Goal: Task Accomplishment & Management: Use online tool/utility

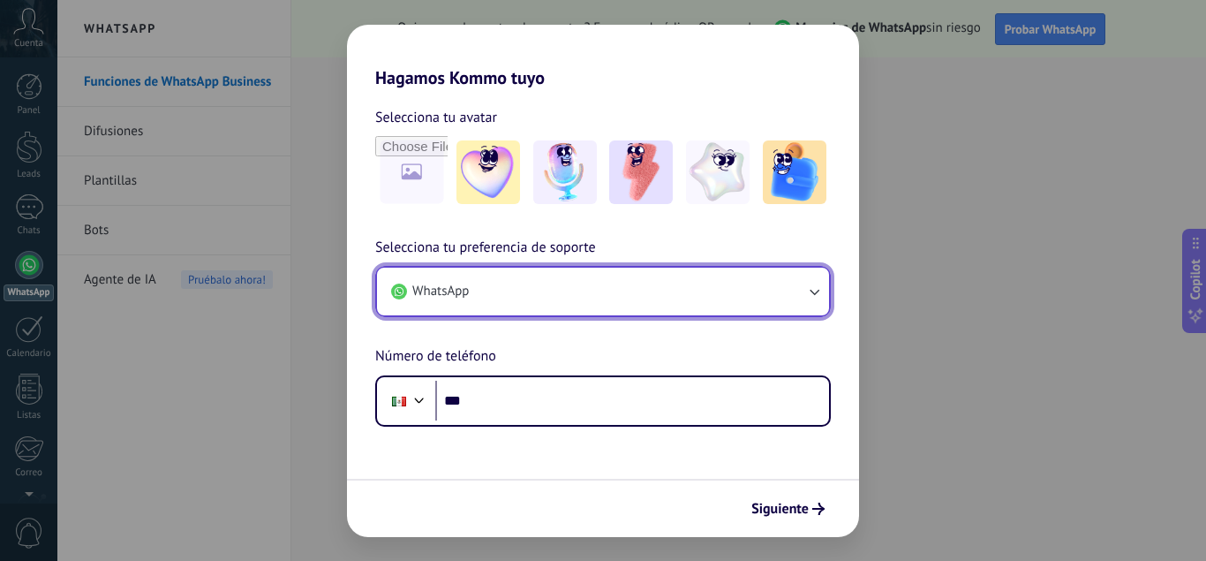
click at [731, 272] on button "WhatsApp" at bounding box center [603, 292] width 452 height 48
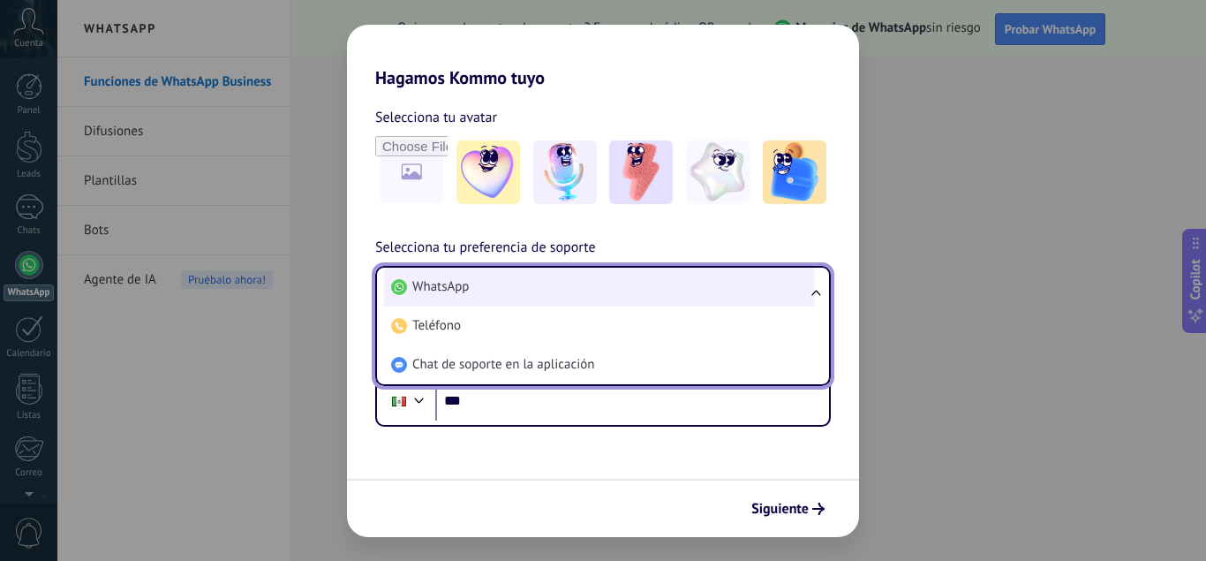
click at [736, 290] on li "WhatsApp" at bounding box center [599, 287] width 431 height 39
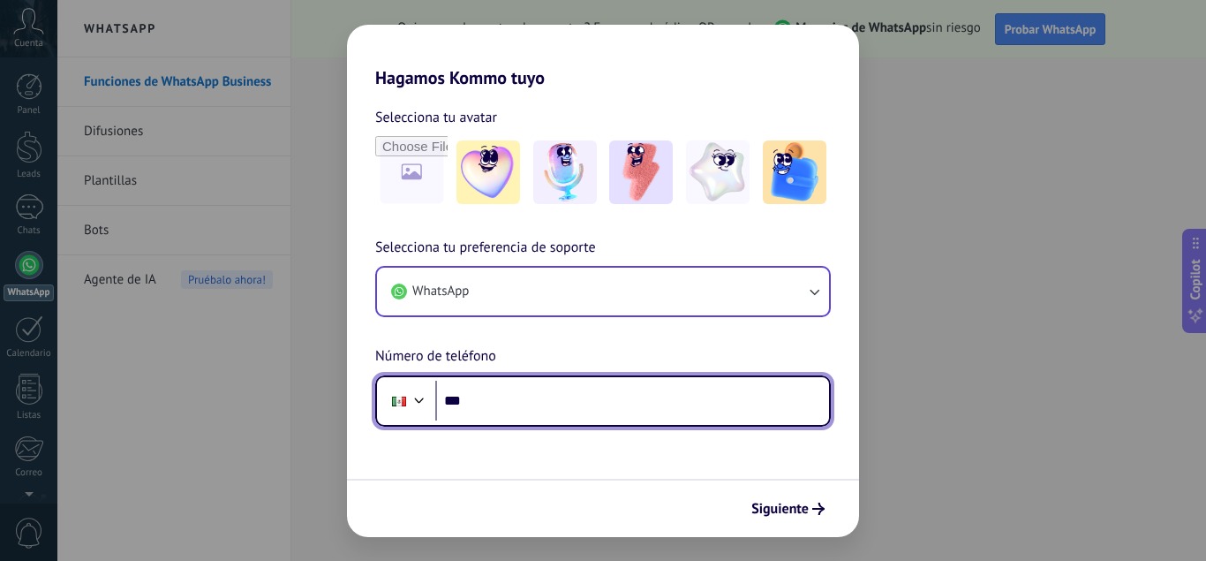
click at [641, 391] on input "***" at bounding box center [632, 401] width 394 height 41
type input "**********"
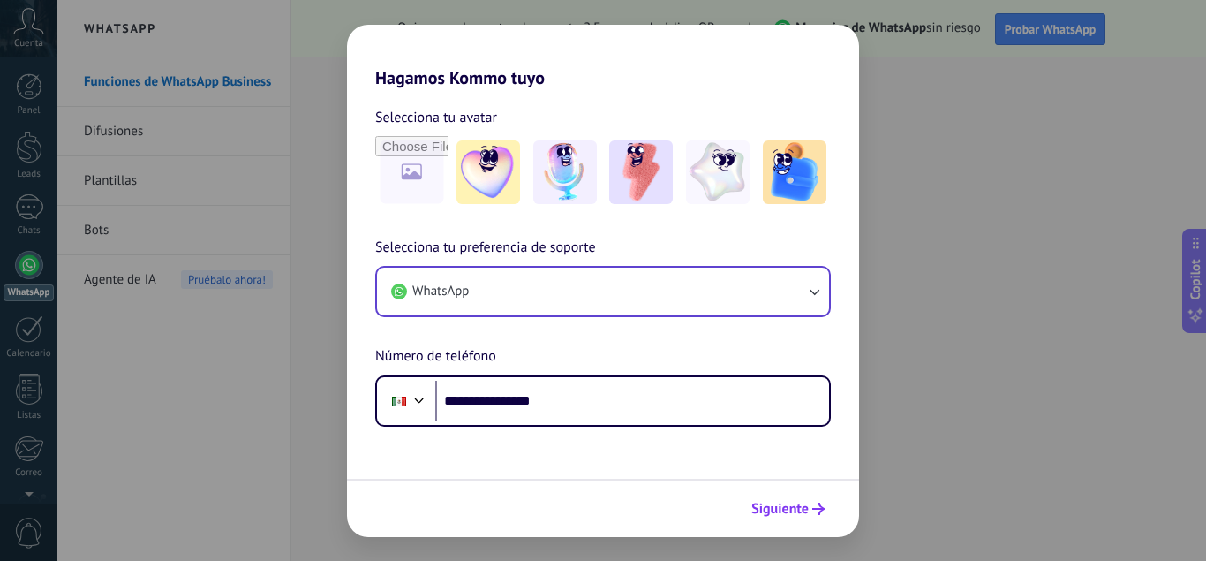
click at [817, 503] on icon "submit" at bounding box center [818, 508] width 12 height 12
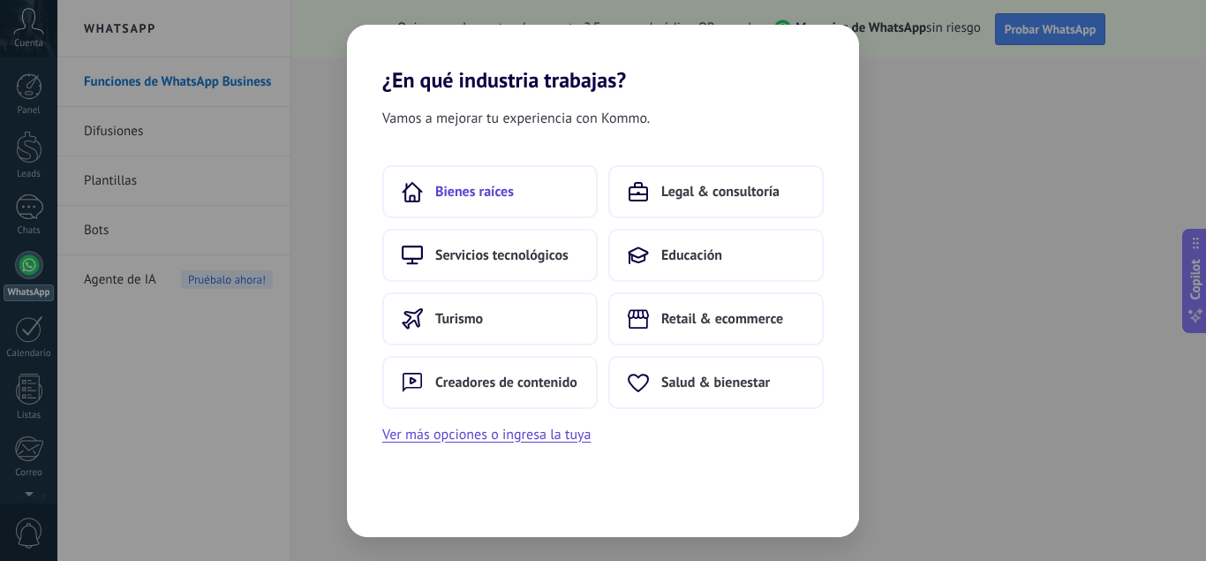
click at [512, 211] on button "Bienes raíces" at bounding box center [489, 191] width 215 height 53
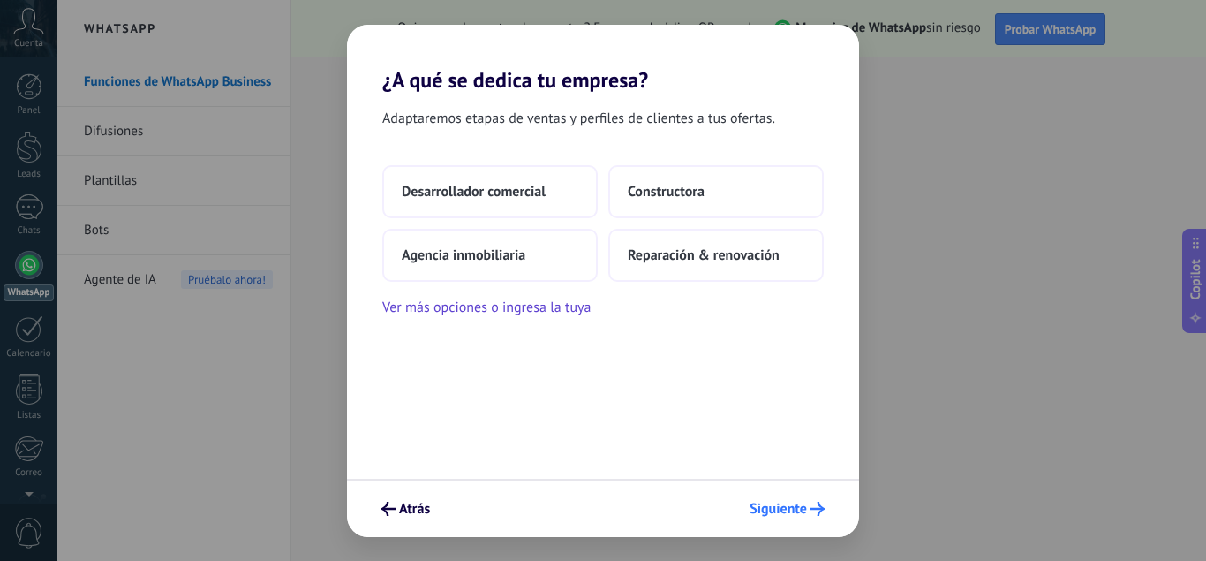
click at [774, 509] on span "Siguiente" at bounding box center [778, 508] width 57 height 12
click at [419, 515] on span "Atrás" at bounding box center [414, 508] width 31 height 12
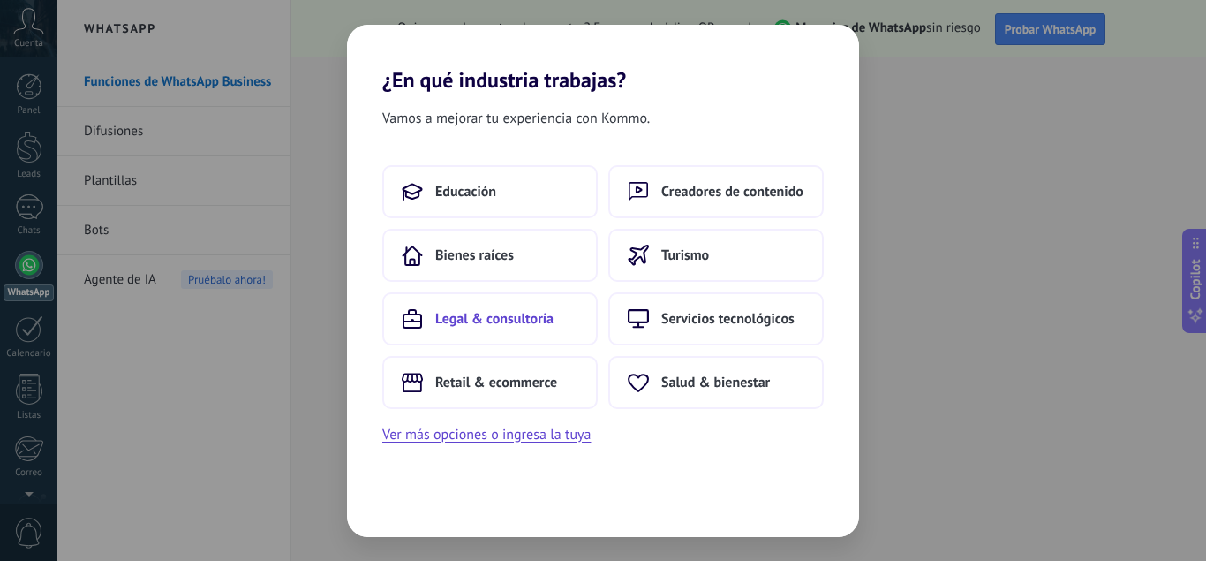
click at [526, 329] on button "Legal & consultoría" at bounding box center [489, 318] width 215 height 53
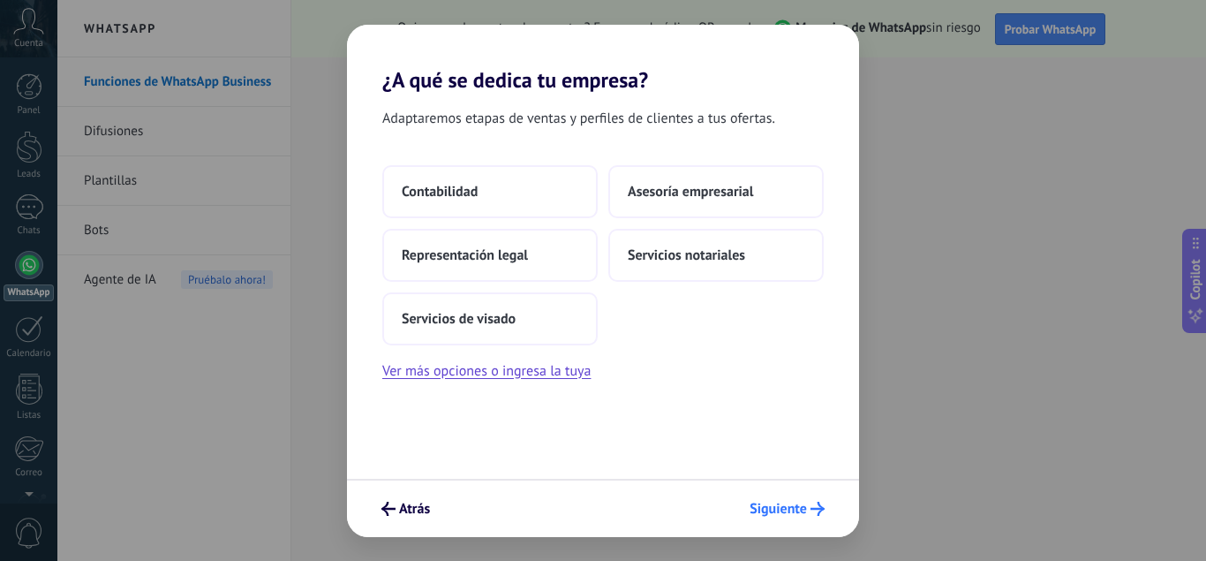
click at [796, 509] on span "Siguiente" at bounding box center [778, 508] width 57 height 12
click at [677, 240] on button "Servicios notariales" at bounding box center [715, 255] width 215 height 53
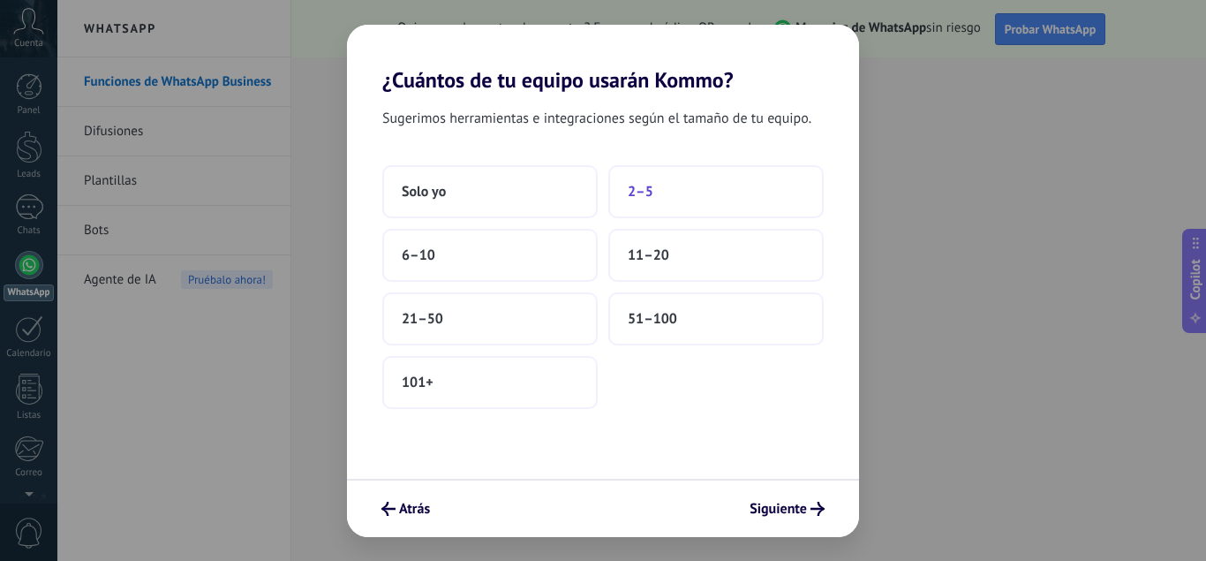
click at [657, 197] on button "2–5" at bounding box center [715, 191] width 215 height 53
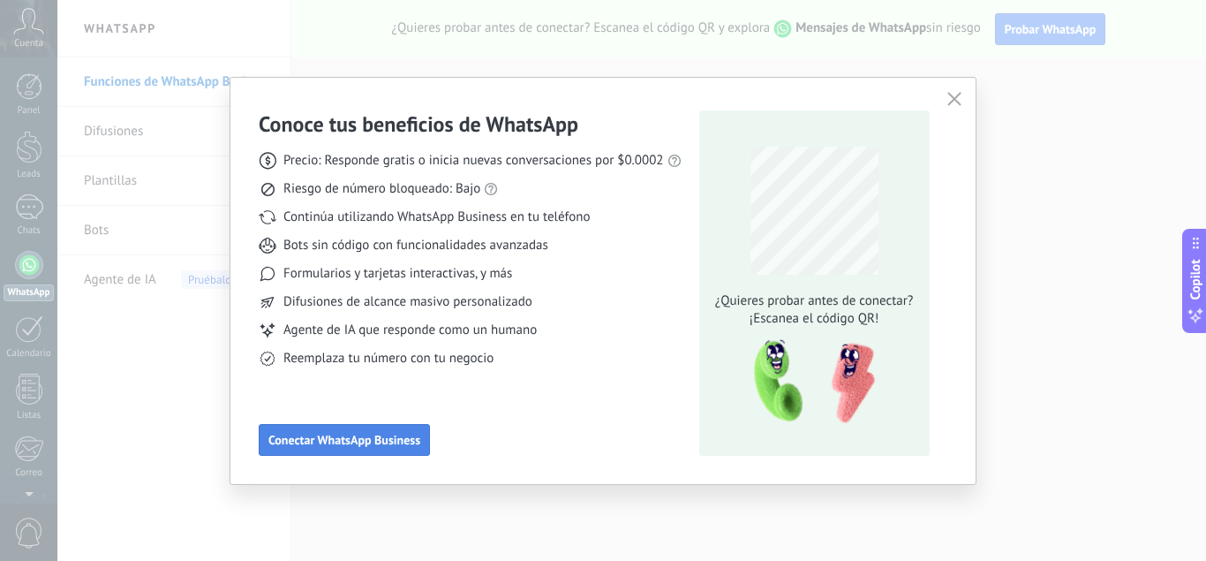
click at [359, 437] on span "Conectar WhatsApp Business" at bounding box center [344, 440] width 152 height 12
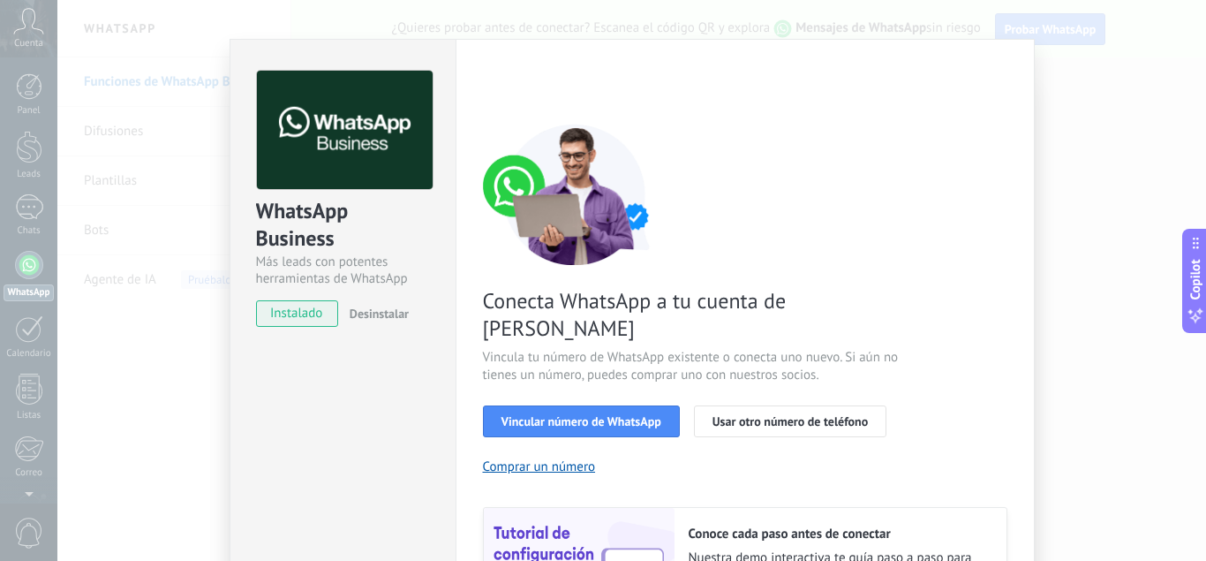
scroll to position [4, 0]
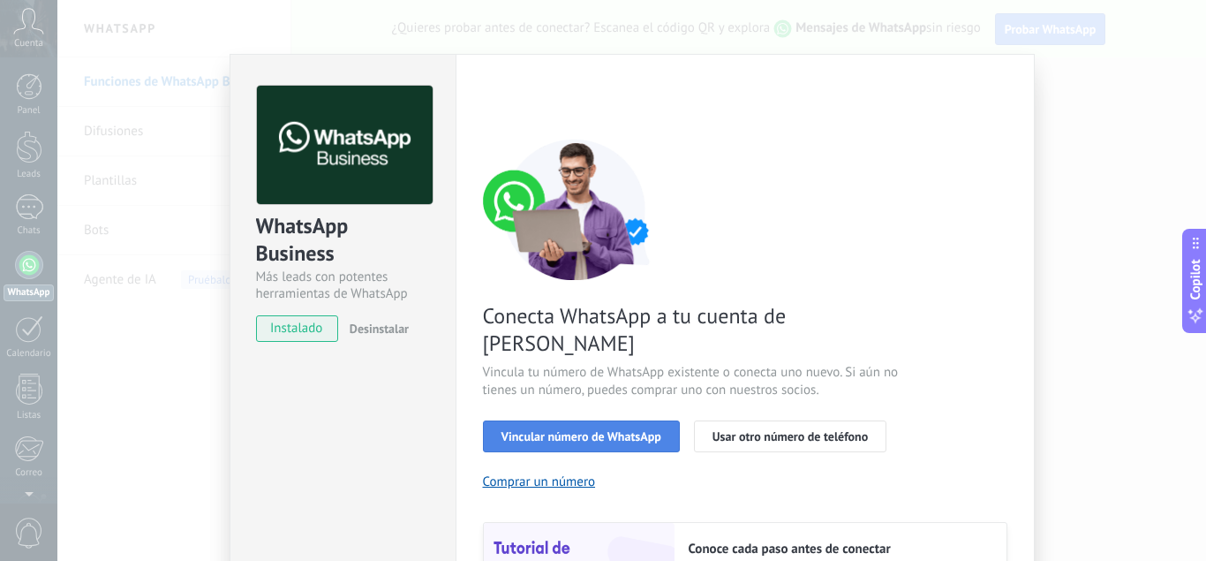
click at [552, 430] on span "Vincular número de WhatsApp" at bounding box center [582, 436] width 160 height 12
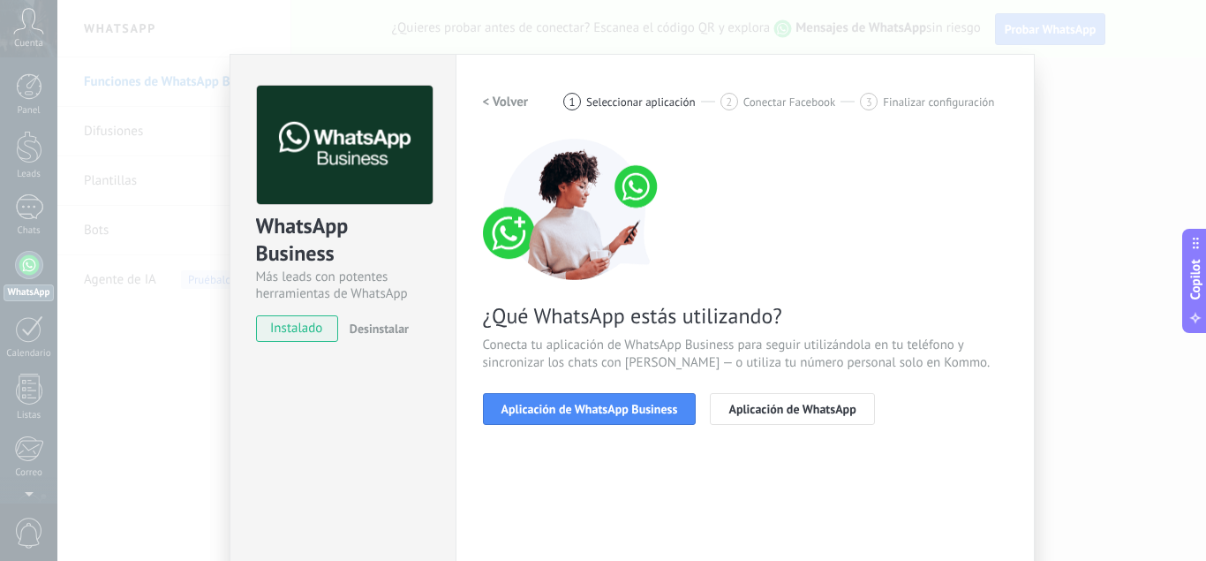
click at [552, 408] on span "Aplicación de WhatsApp Business" at bounding box center [590, 409] width 177 height 12
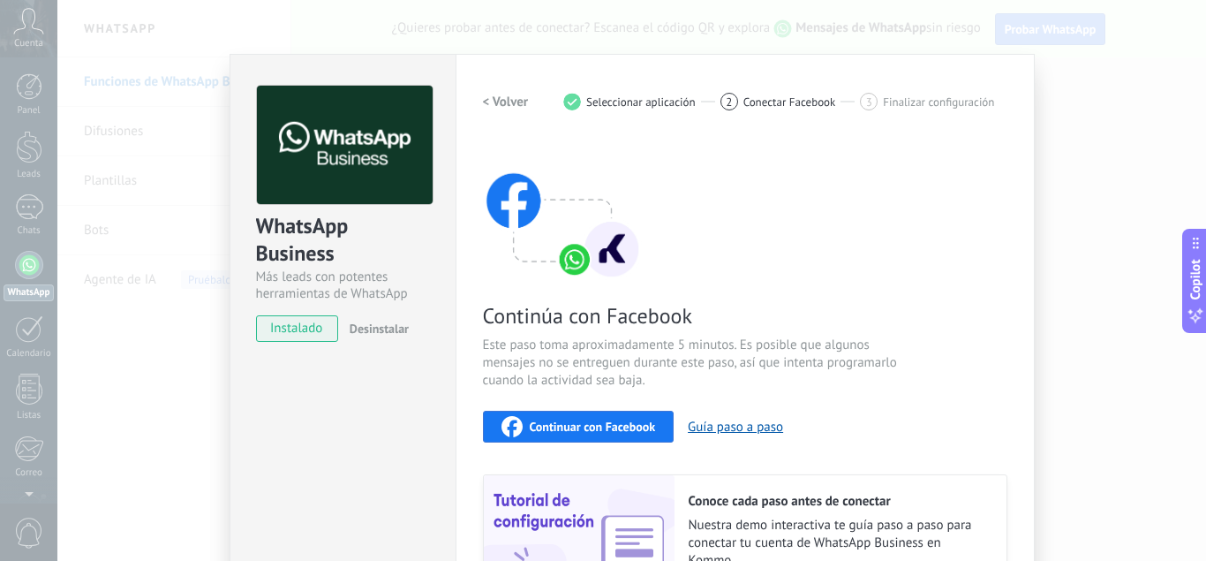
click at [590, 429] on span "Continuar con Facebook" at bounding box center [593, 426] width 126 height 12
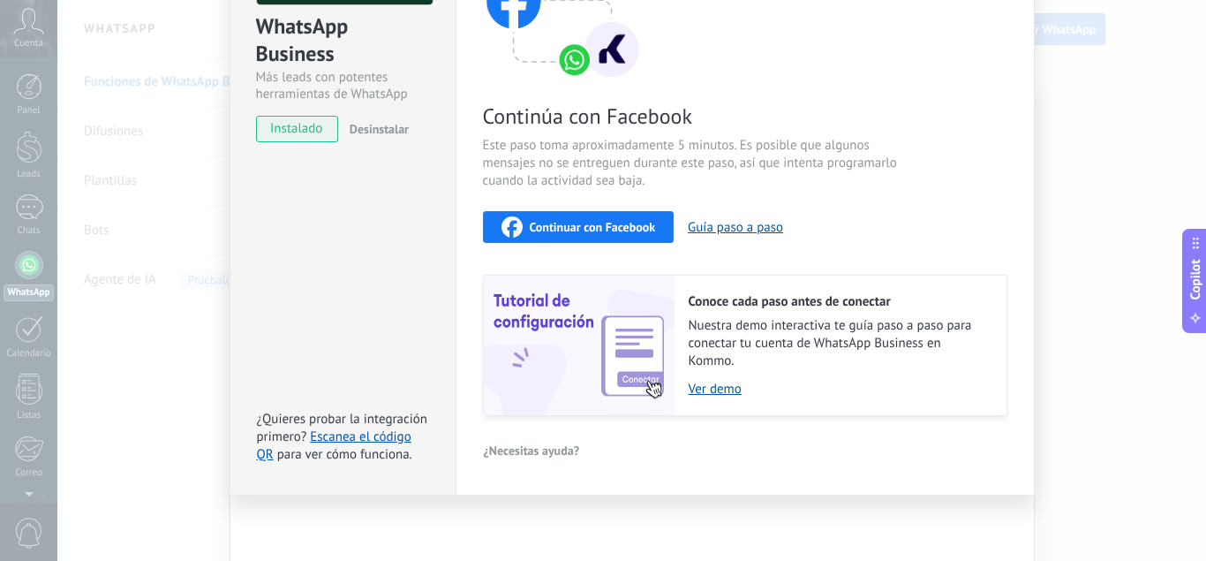
scroll to position [191, 0]
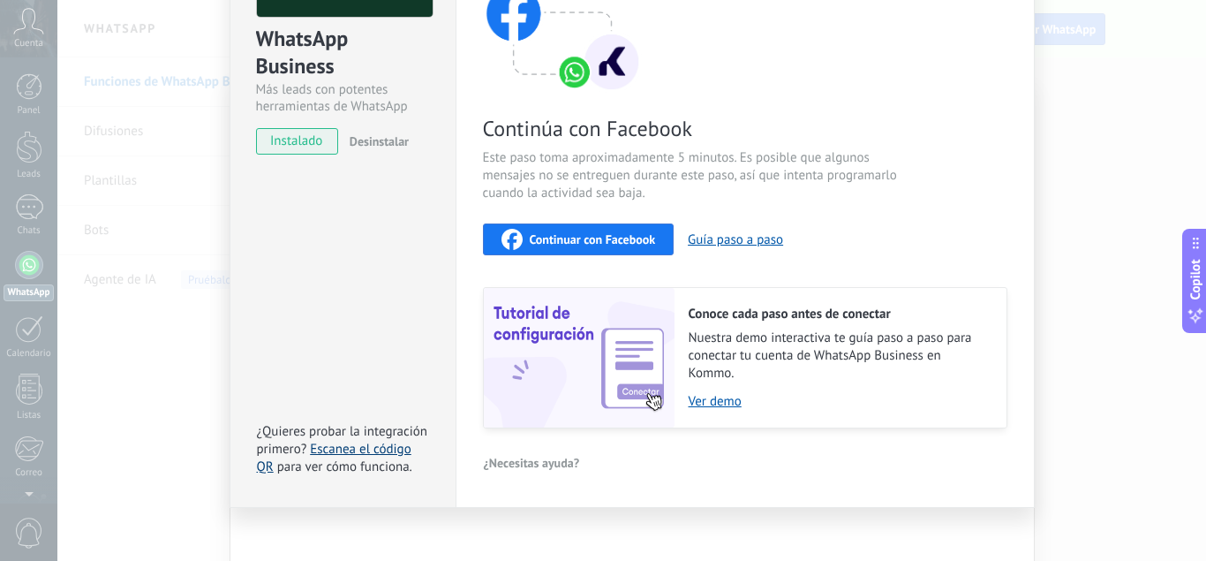
click at [383, 447] on link "Escanea el código QR" at bounding box center [334, 458] width 155 height 34
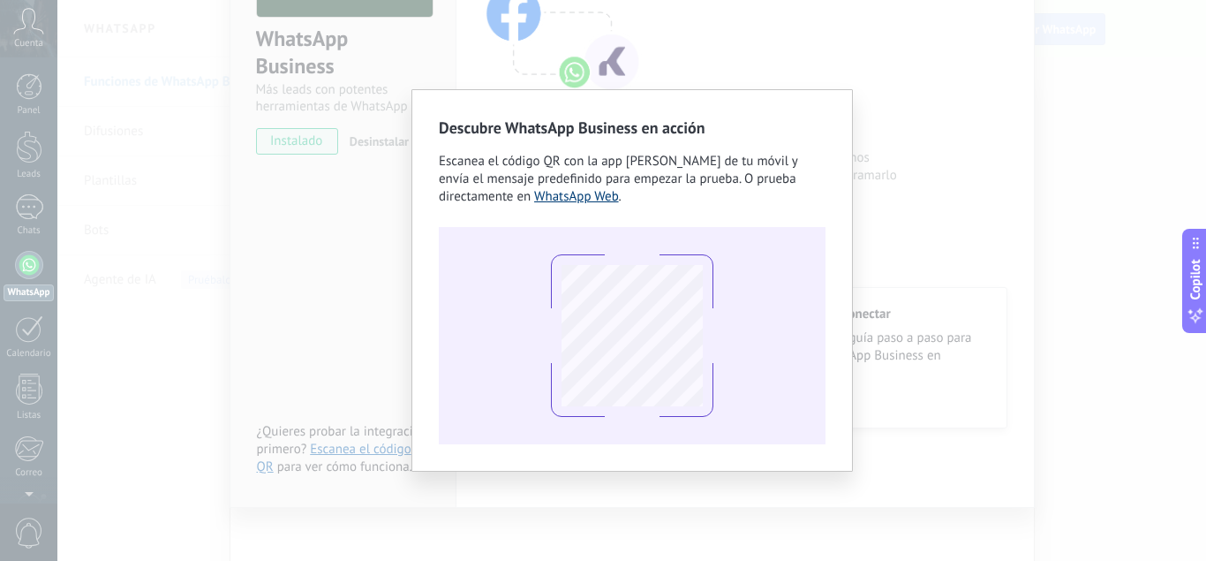
click at [556, 203] on link "WhatsApp Web" at bounding box center [576, 196] width 85 height 17
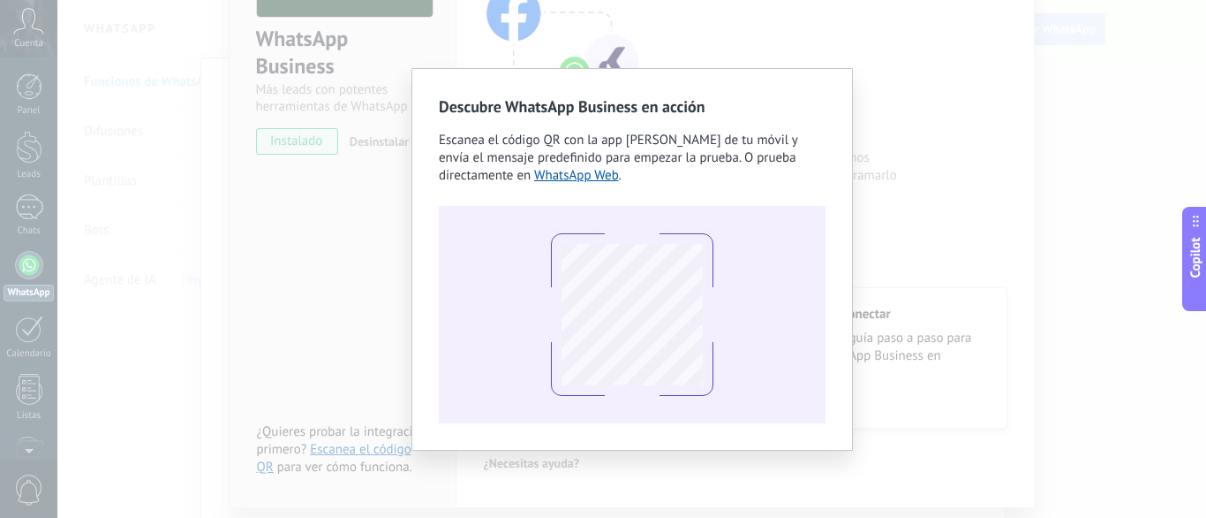
click at [911, 127] on div "Descubre WhatsApp Business en acción Escanea el código QR con la app [PERSON_NA…" at bounding box center [631, 259] width 1149 height 518
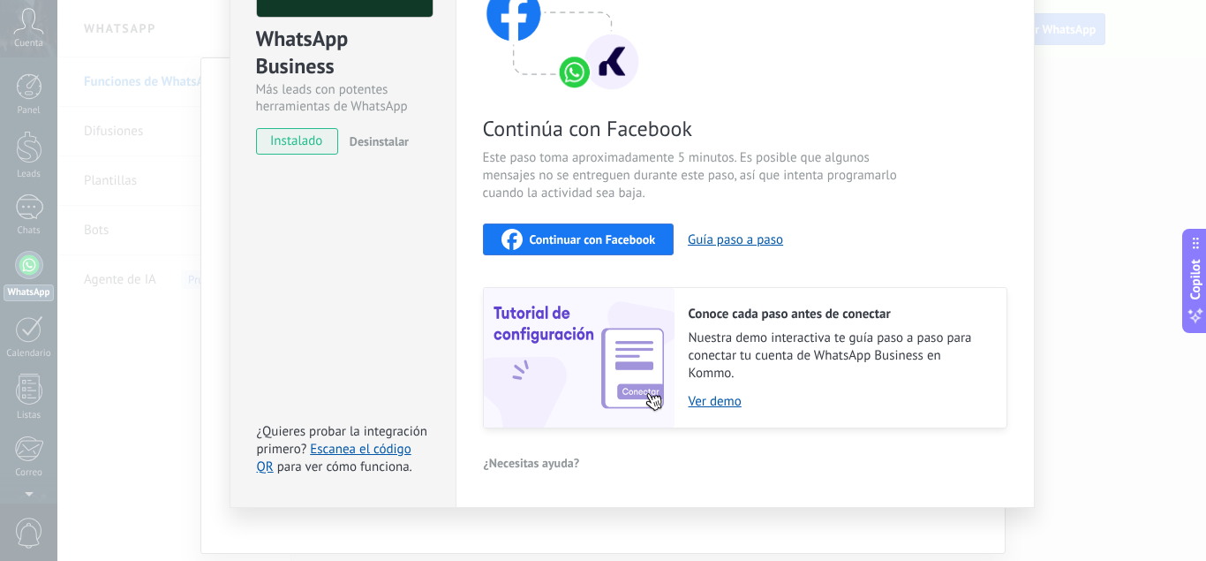
click at [155, 390] on div "WhatsApp Business Más leads con potentes herramientas de WhatsApp instalado Des…" at bounding box center [631, 280] width 1149 height 561
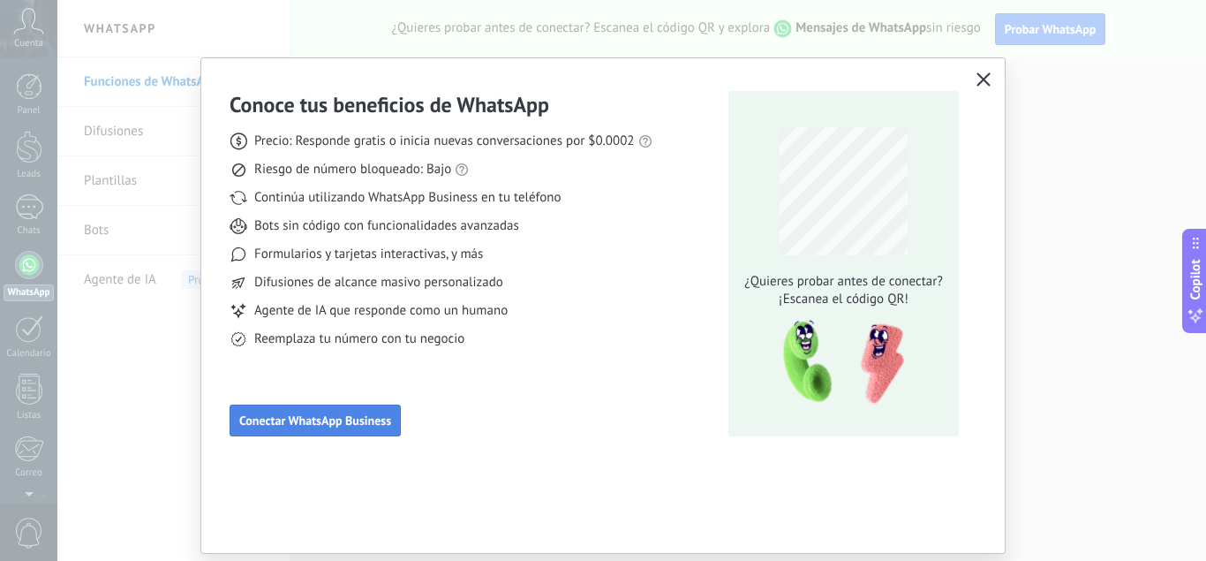
click at [328, 415] on span "Conectar WhatsApp Business" at bounding box center [315, 420] width 152 height 12
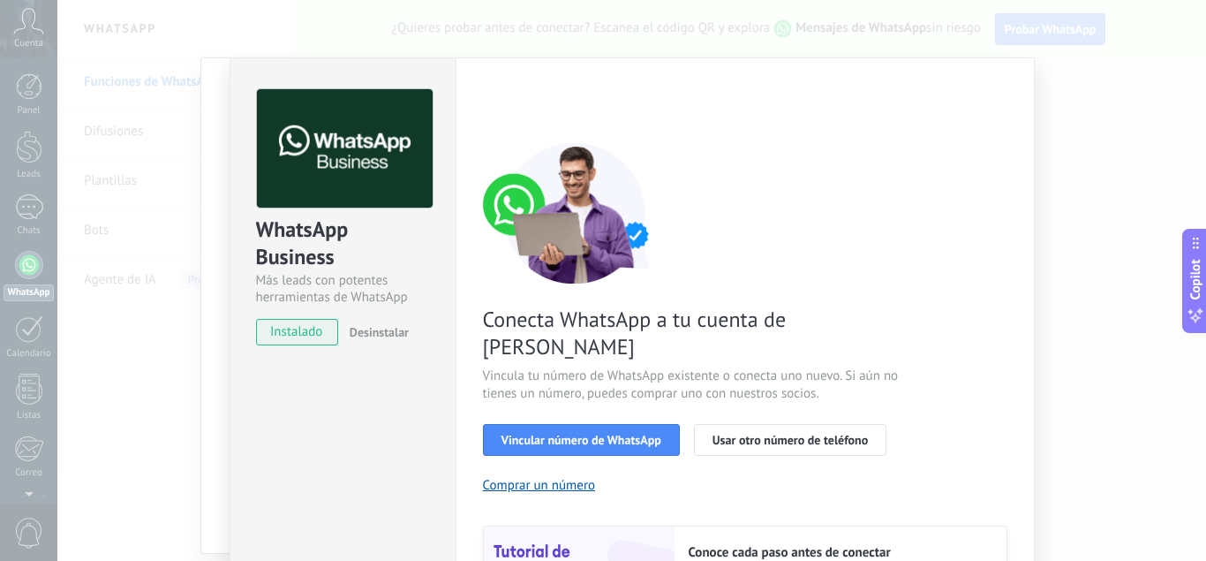
click at [1158, 131] on div "WhatsApp Business Más leads con potentes herramientas de WhatsApp instalado Des…" at bounding box center [631, 280] width 1149 height 561
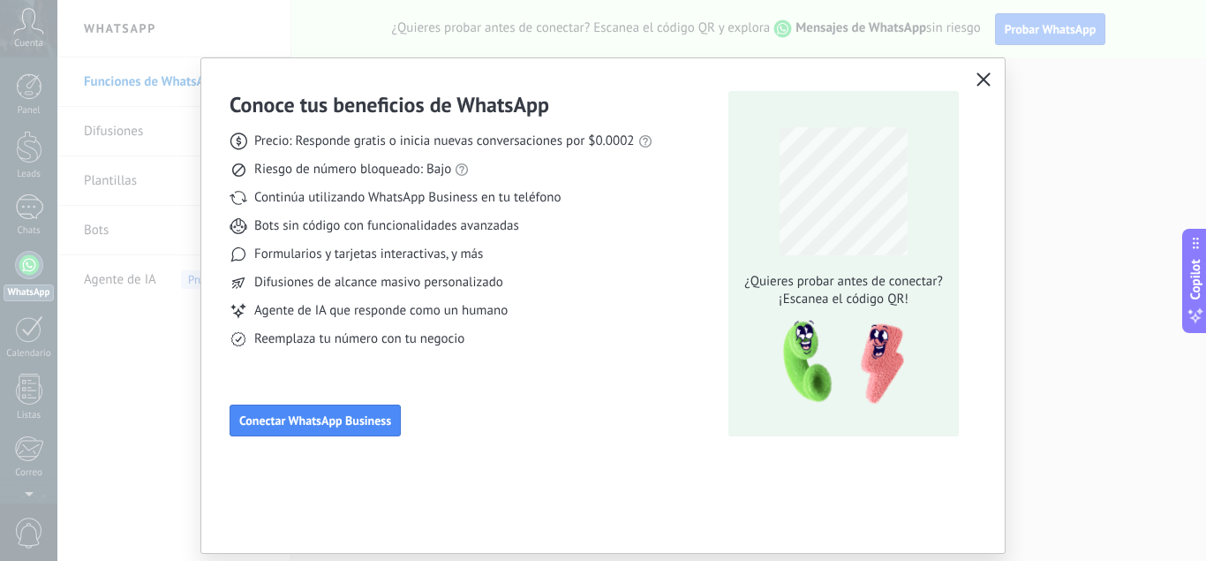
click at [986, 83] on icon "button" at bounding box center [984, 79] width 14 height 14
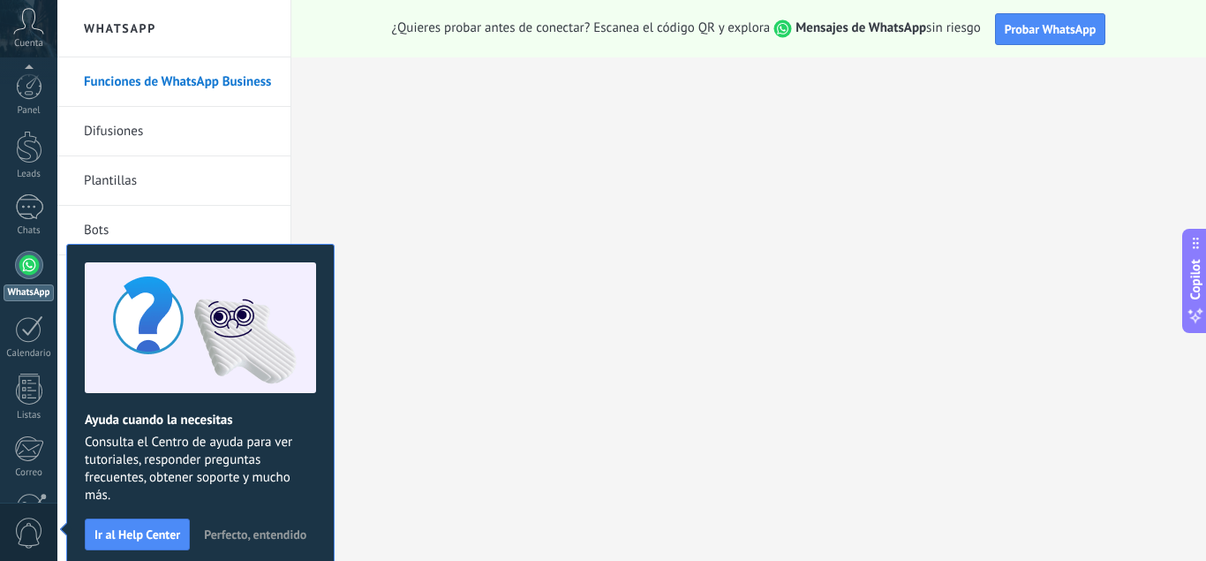
scroll to position [175, 0]
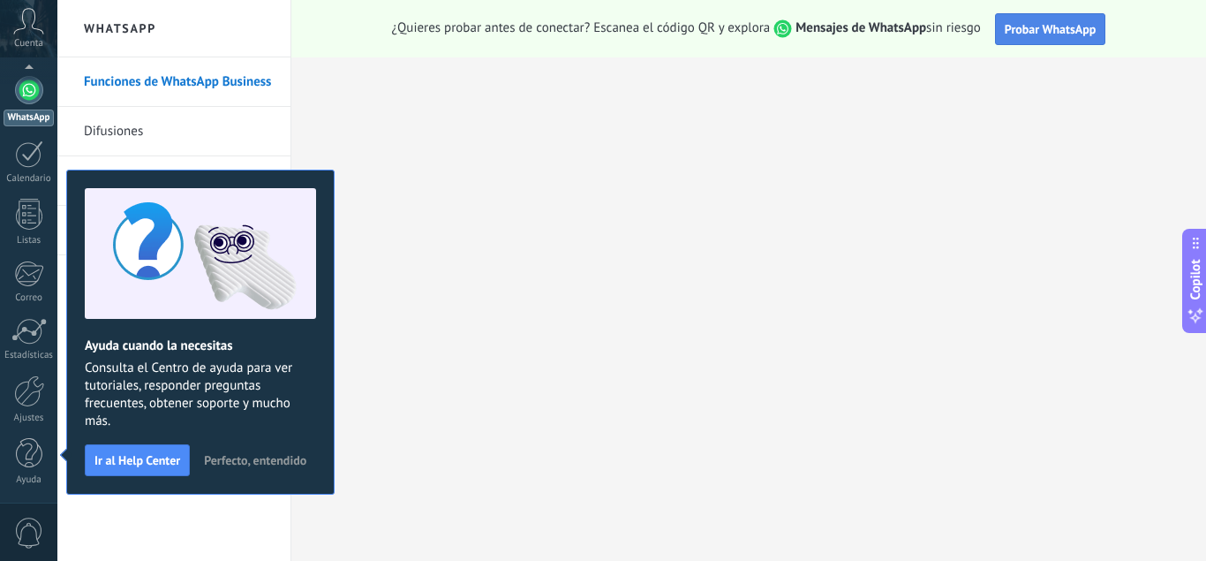
click at [1059, 38] on button "Probar WhatsApp" at bounding box center [1050, 29] width 111 height 32
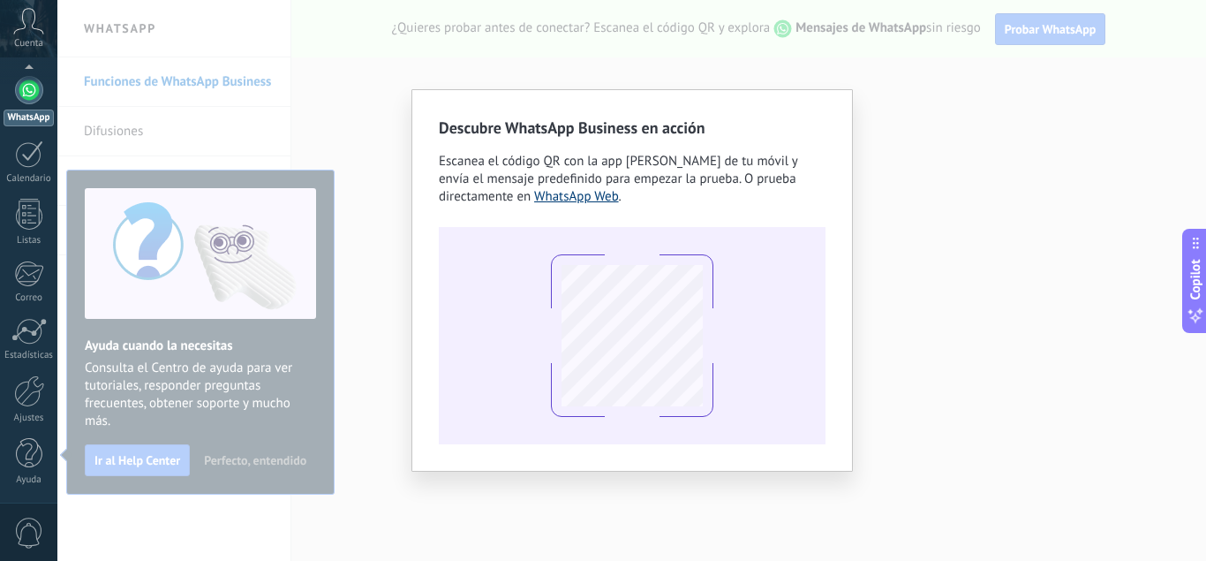
click at [603, 200] on link "WhatsApp Web" at bounding box center [576, 196] width 85 height 17
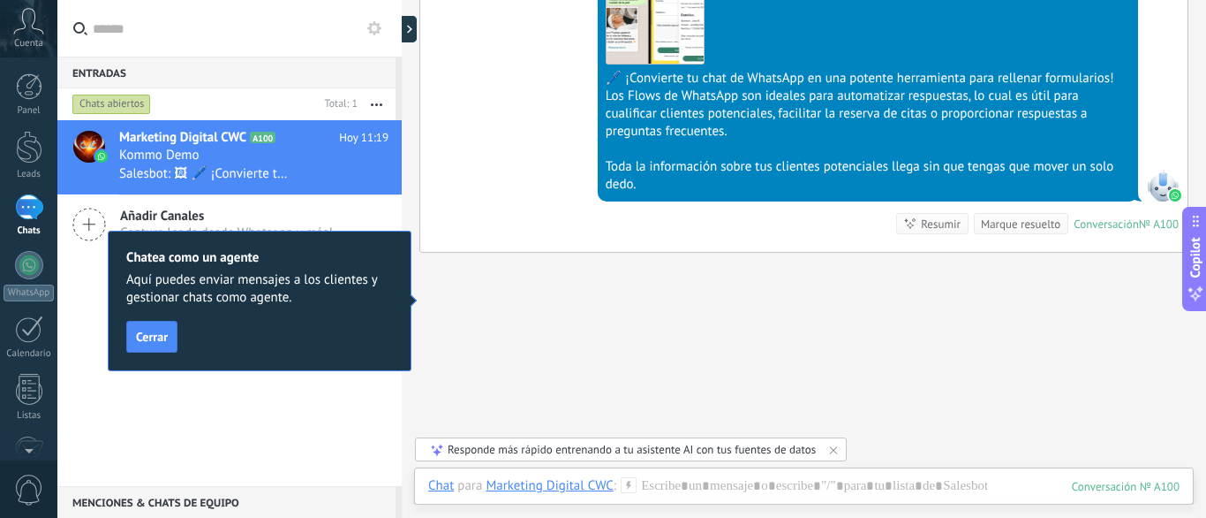
scroll to position [53, 0]
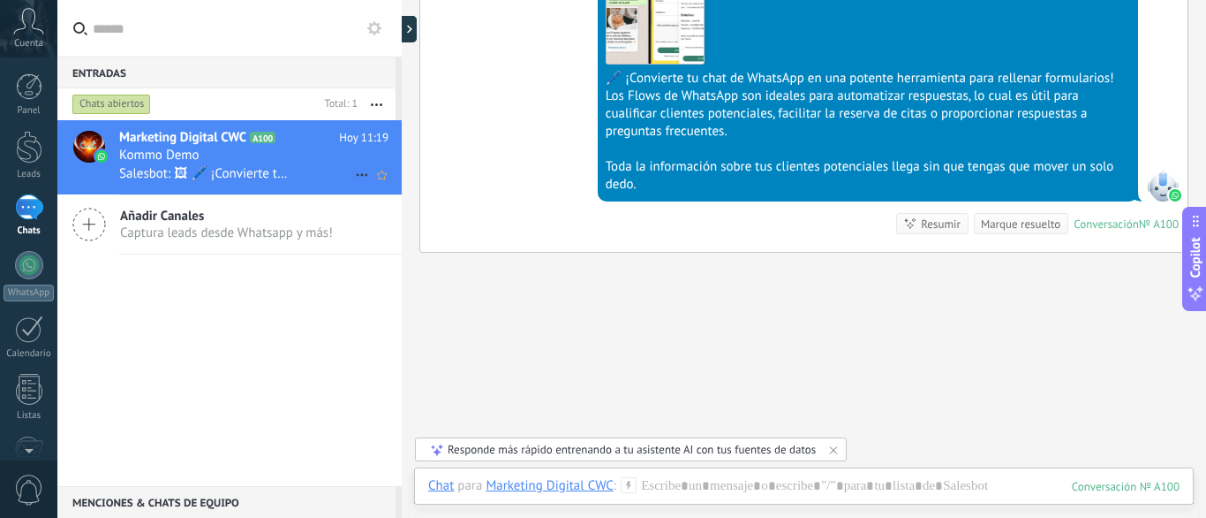
click at [287, 167] on span "Salesbot: 🖼 🖊️ ¡Convierte tu chat de WhatsApp en una potente herramienta para r…" at bounding box center [205, 173] width 172 height 17
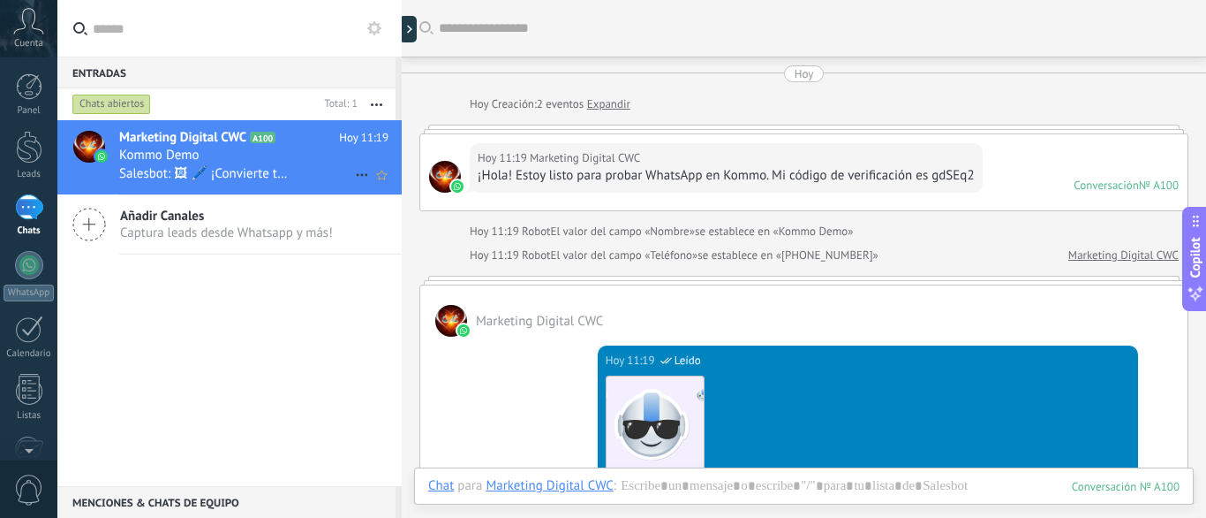
scroll to position [1124, 0]
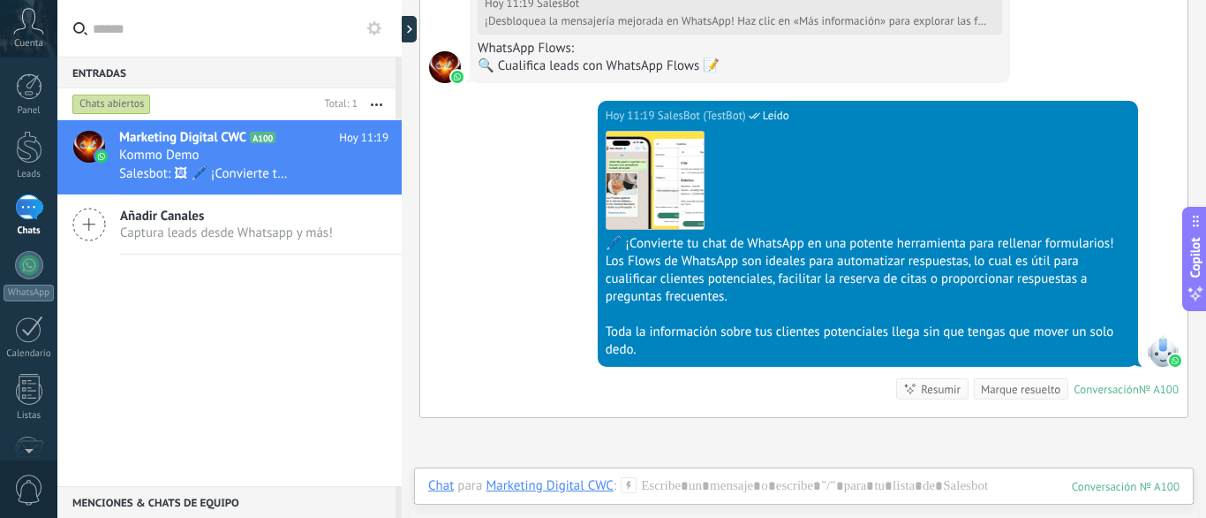
click at [34, 218] on div "1" at bounding box center [29, 207] width 28 height 26
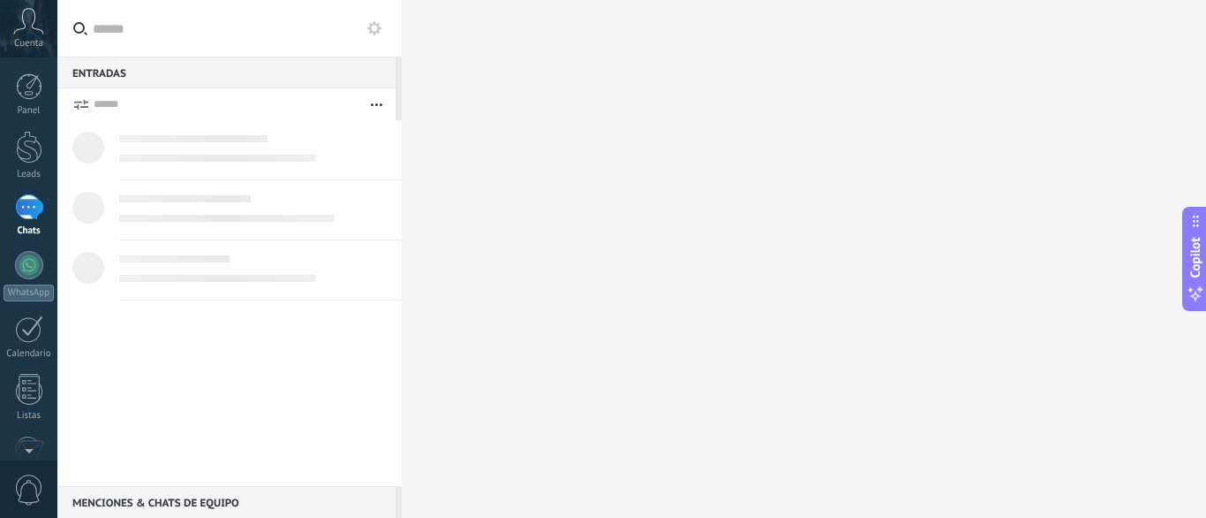
scroll to position [53, 0]
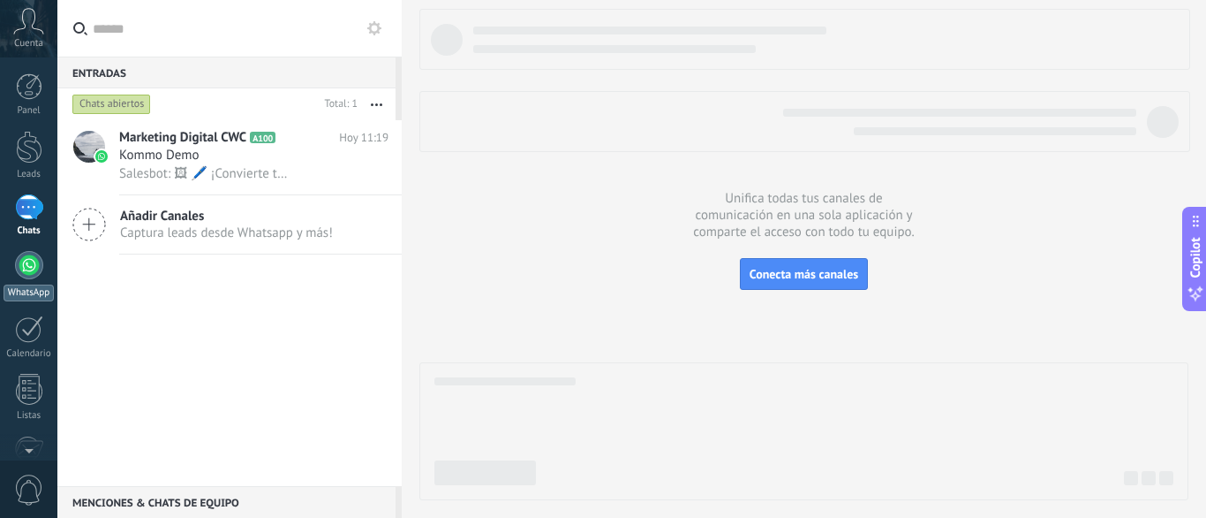
click at [26, 282] on div "WhatsApp" at bounding box center [28, 276] width 57 height 50
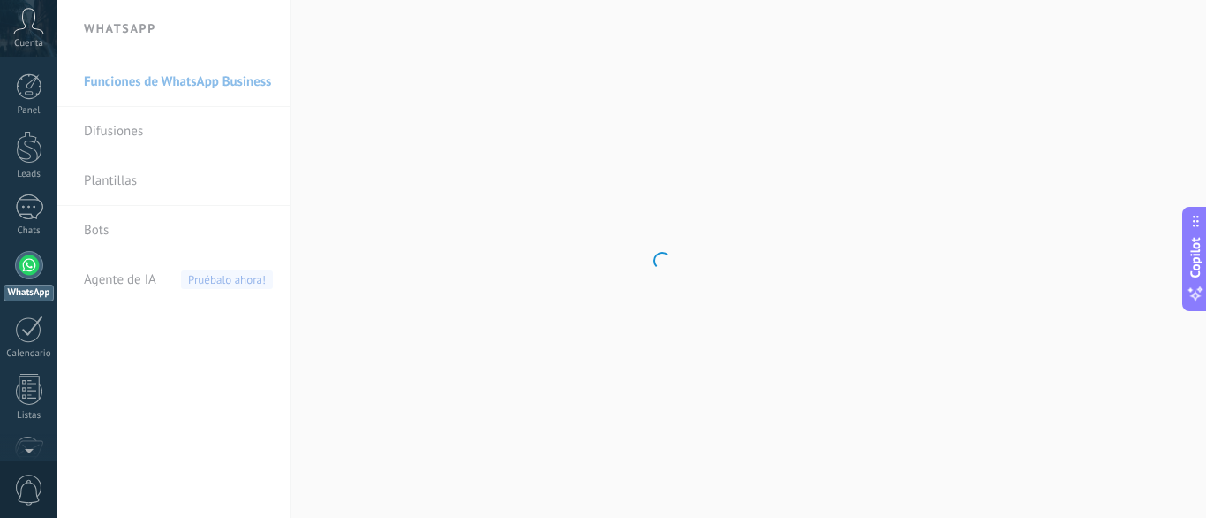
click at [28, 259] on div at bounding box center [29, 265] width 28 height 28
click at [26, 216] on div "1" at bounding box center [29, 207] width 28 height 26
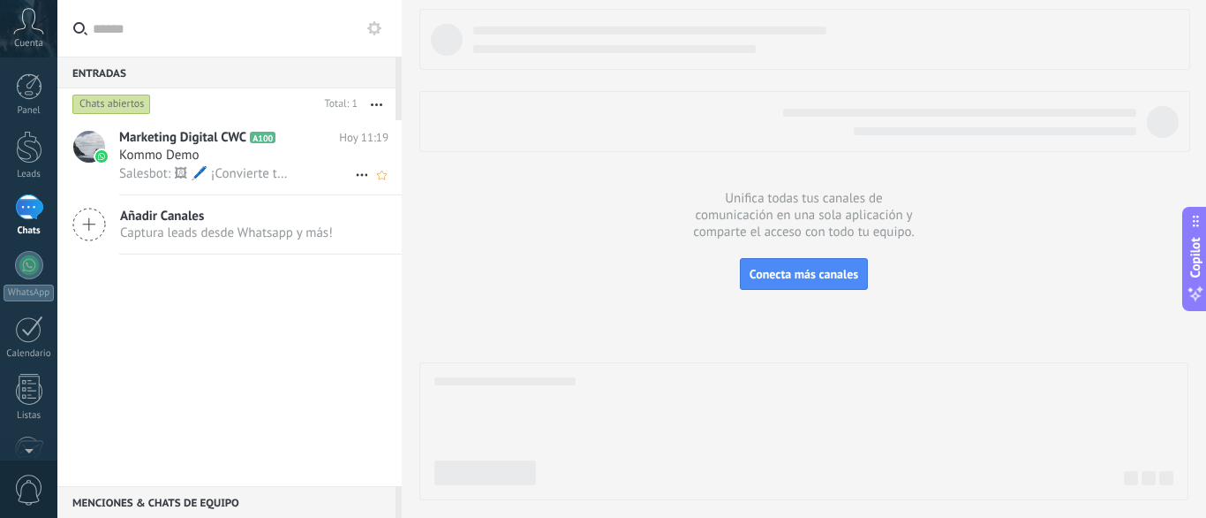
click at [206, 143] on span "Marketing Digital CWC" at bounding box center [182, 138] width 127 height 18
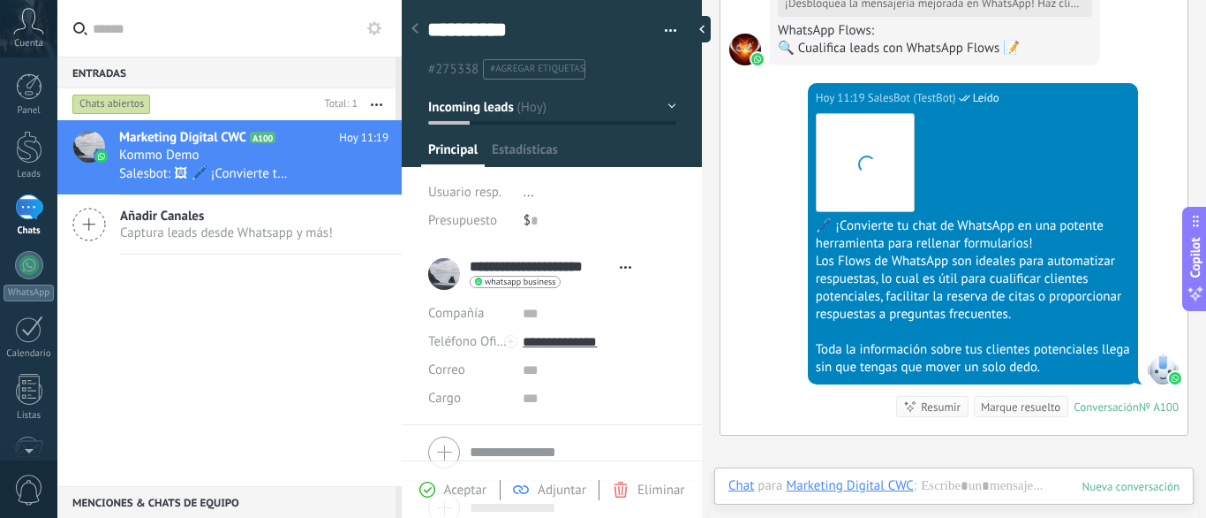
scroll to position [26, 0]
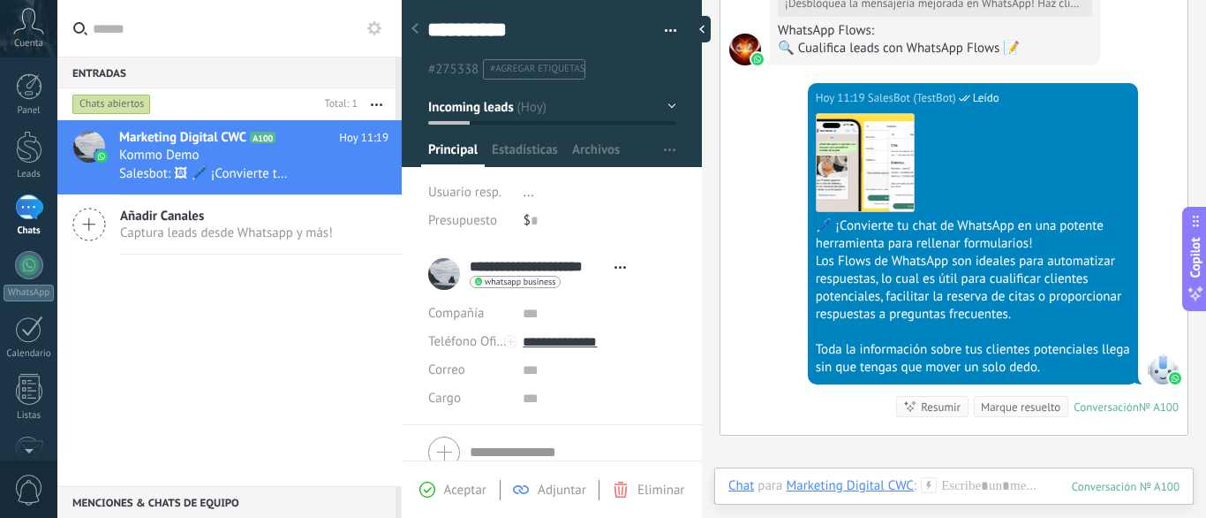
click at [464, 484] on span "Aceptar" at bounding box center [465, 489] width 42 height 17
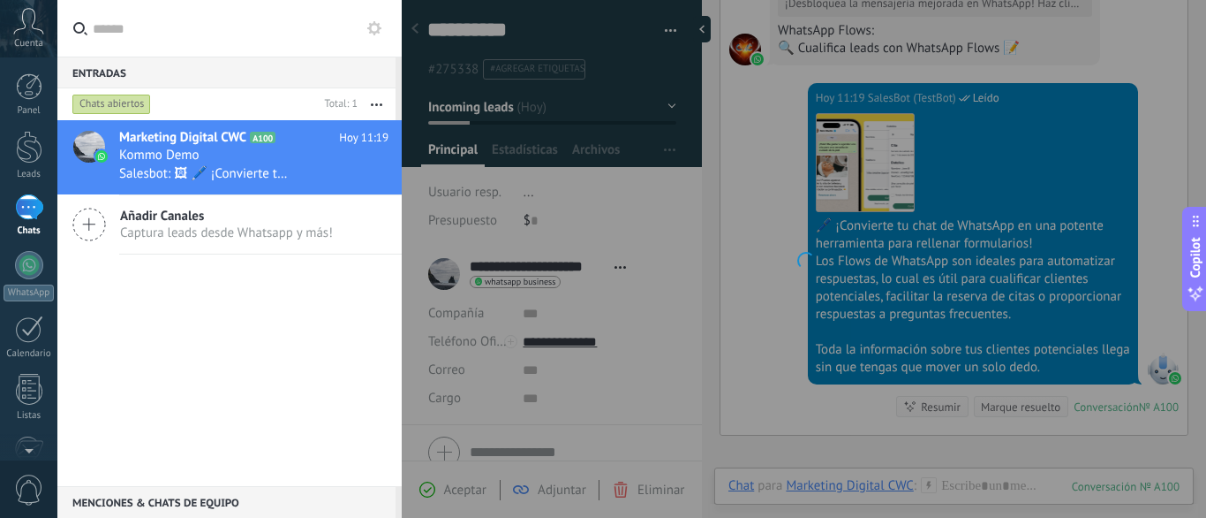
click at [438, 491] on div at bounding box center [804, 259] width 805 height 518
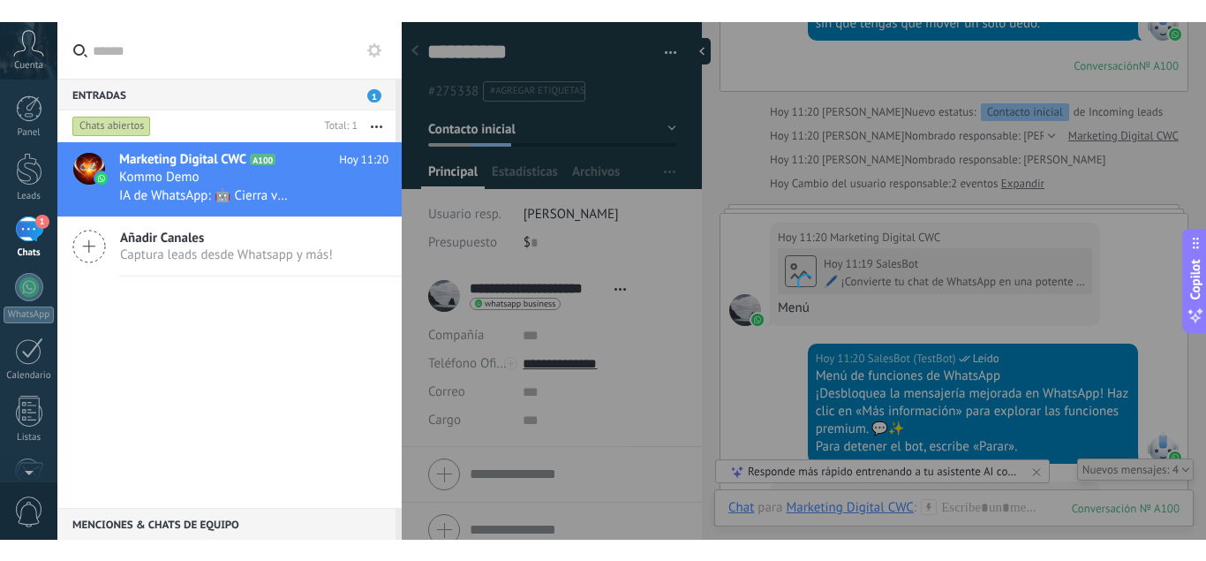
scroll to position [1915, 0]
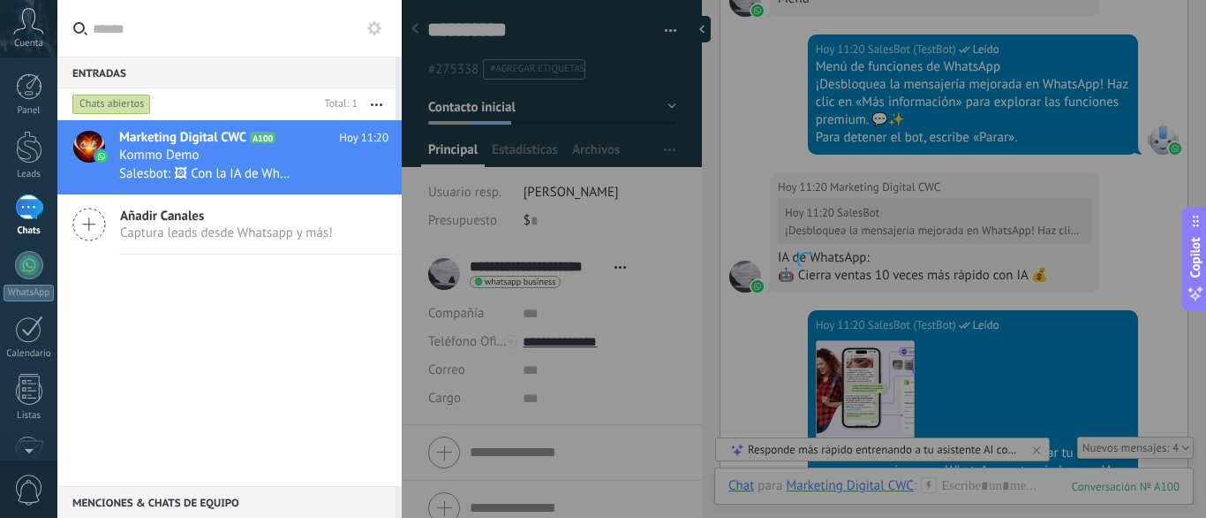
click at [934, 248] on div at bounding box center [804, 259] width 805 height 518
type textarea "**********"
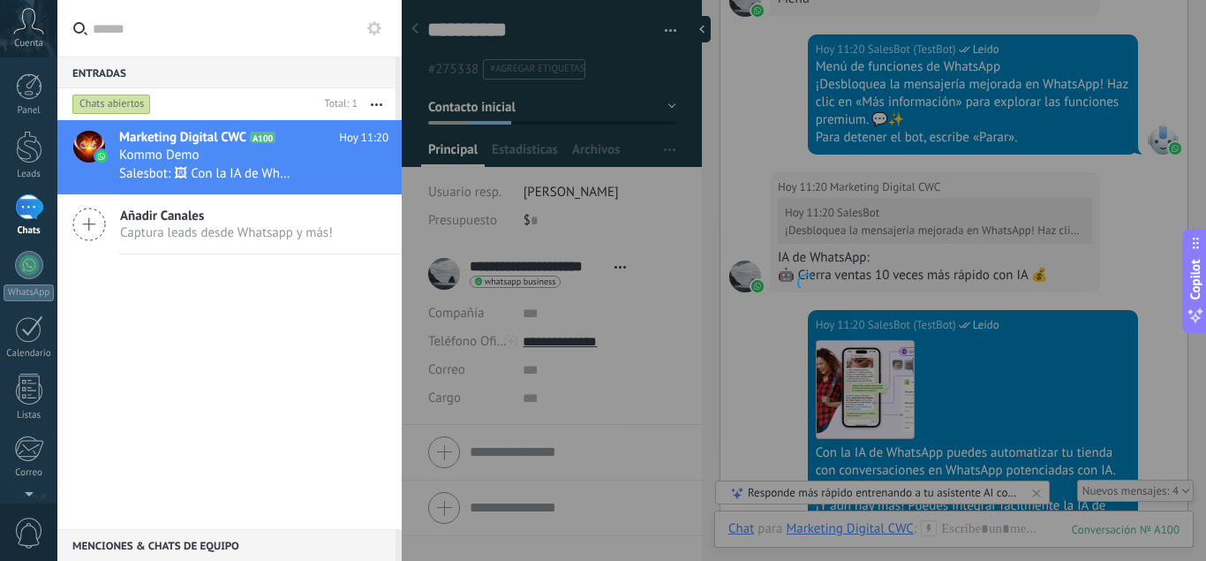
scroll to position [17, 0]
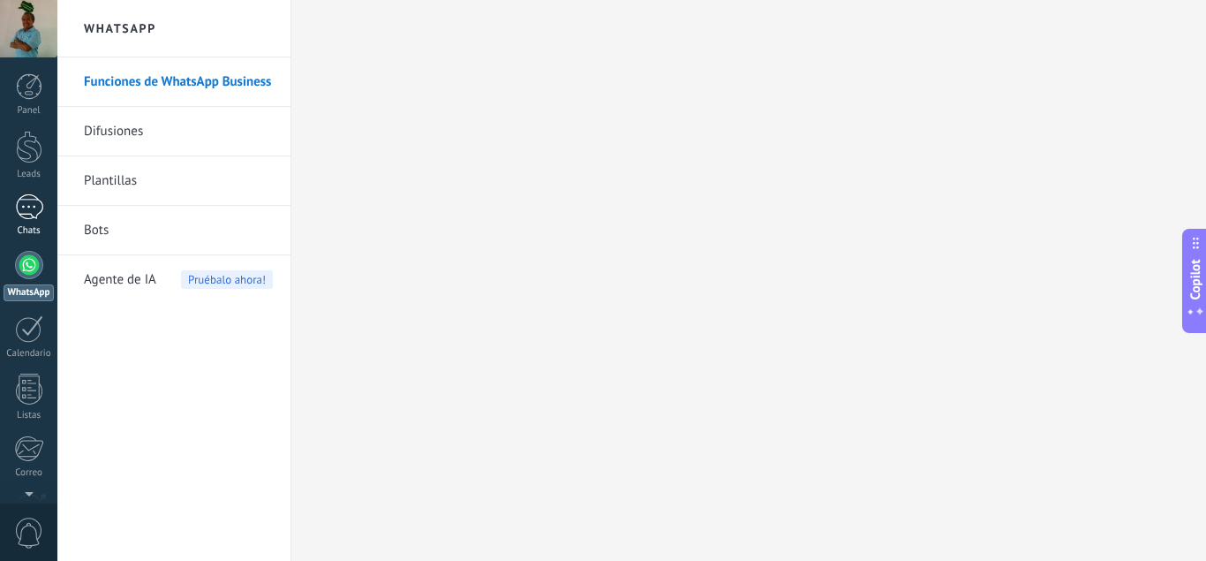
click at [29, 215] on div at bounding box center [29, 207] width 28 height 26
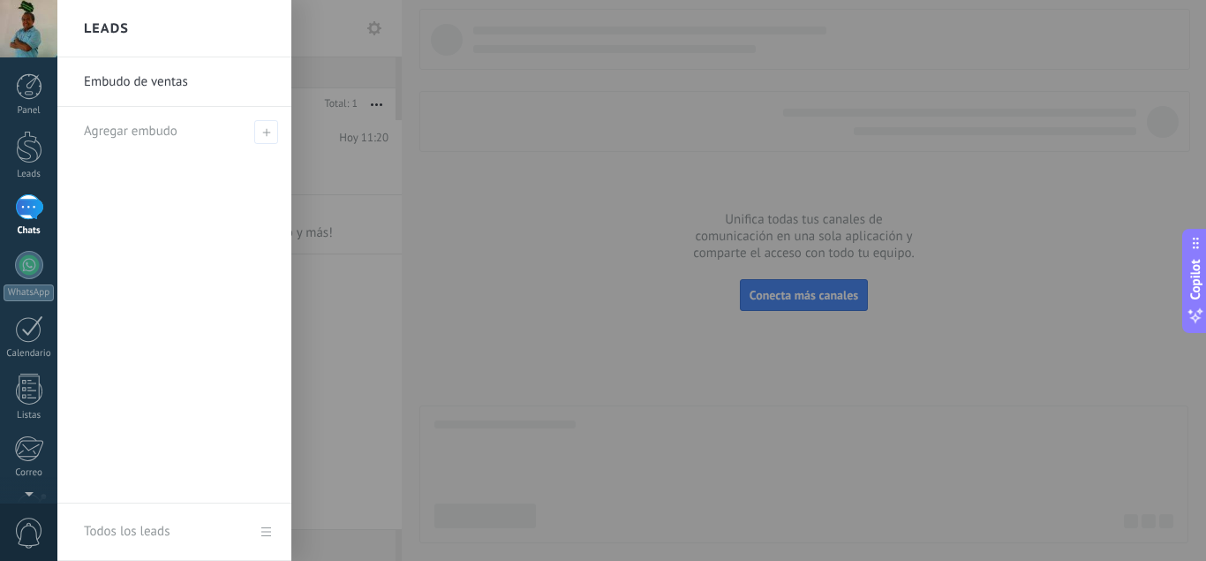
click at [806, 321] on div at bounding box center [660, 280] width 1206 height 561
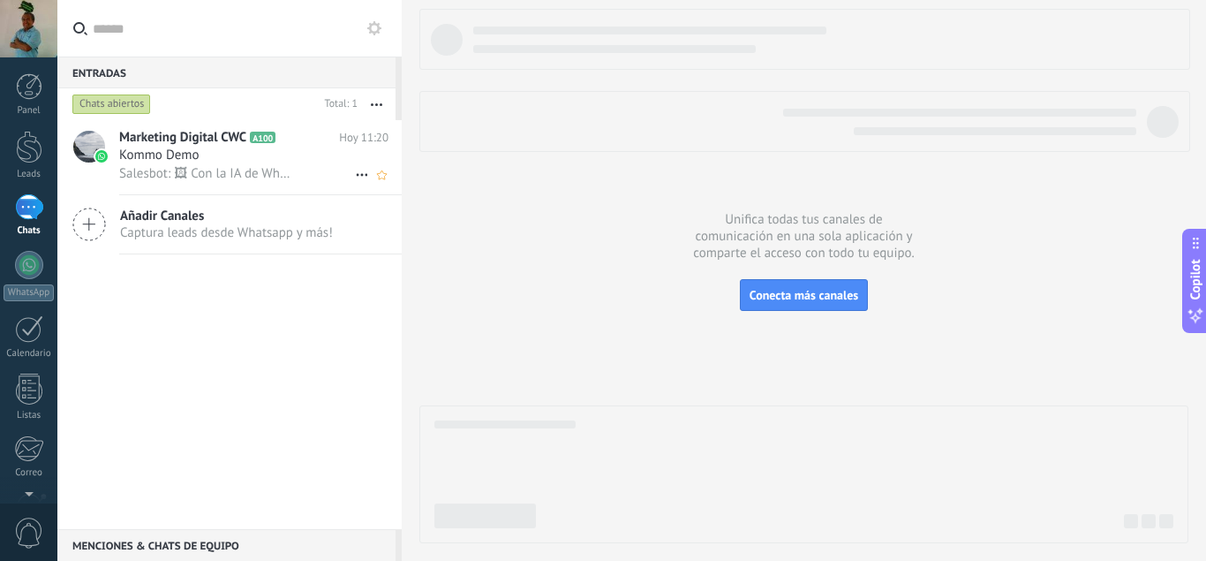
click at [348, 165] on div "Salesbot: 🖼 Con la IA de WhatsApp puedes automatizar tu tienda con conversacion…" at bounding box center [253, 173] width 269 height 19
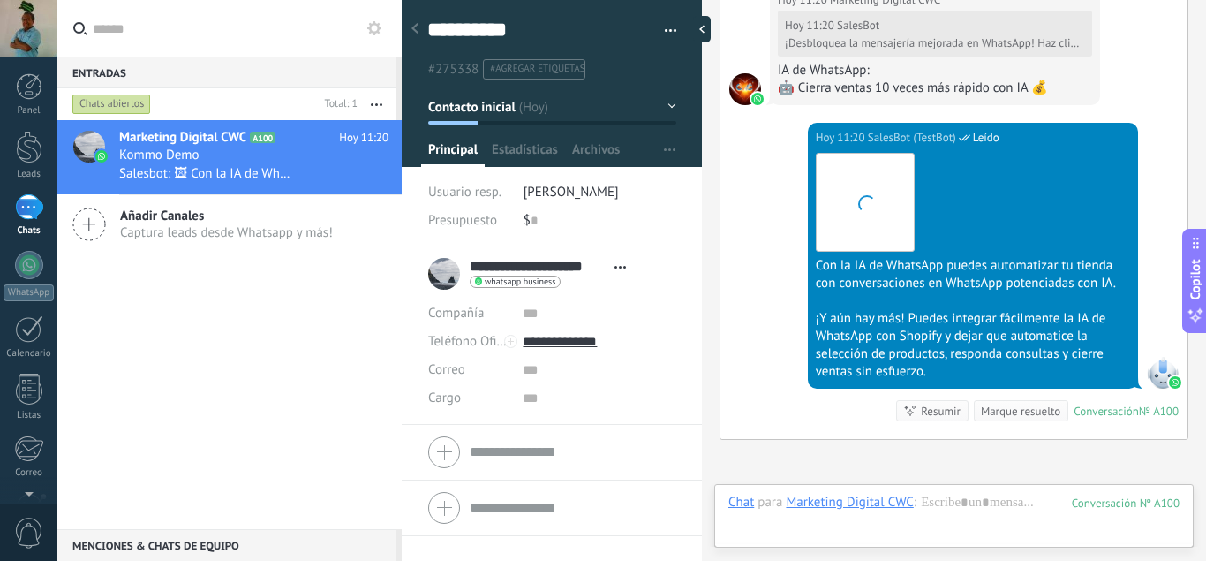
scroll to position [26, 0]
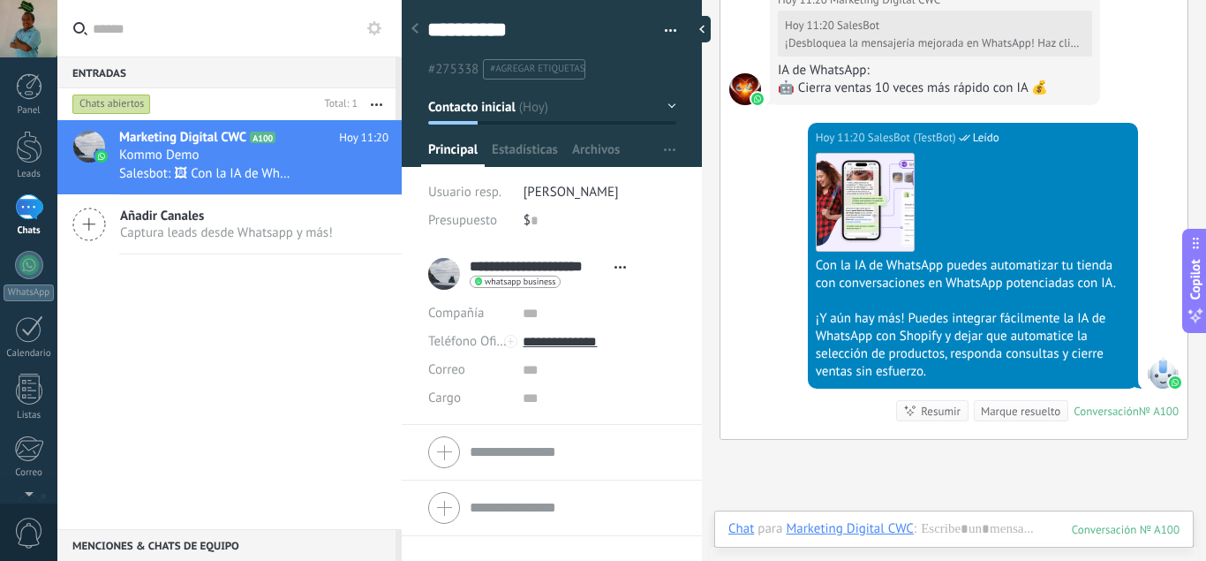
click at [912, 508] on div "Buscar Carga más [DATE] [DATE] Creación: 2 eventos Expandir [DATE] 11:19 Market…" at bounding box center [954, 280] width 504 height 561
click at [333, 382] on div "Marketing Digital CWC A100 Hoy 11:20 Kommo Demo Salesbot: 🖼 Con la IA de WhatsA…" at bounding box center [229, 324] width 344 height 409
click at [610, 274] on div "**********" at bounding box center [552, 267] width 165 height 18
click at [453, 275] on div "**********" at bounding box center [531, 274] width 207 height 44
click at [243, 157] on div "Kommo Demo" at bounding box center [253, 156] width 269 height 18
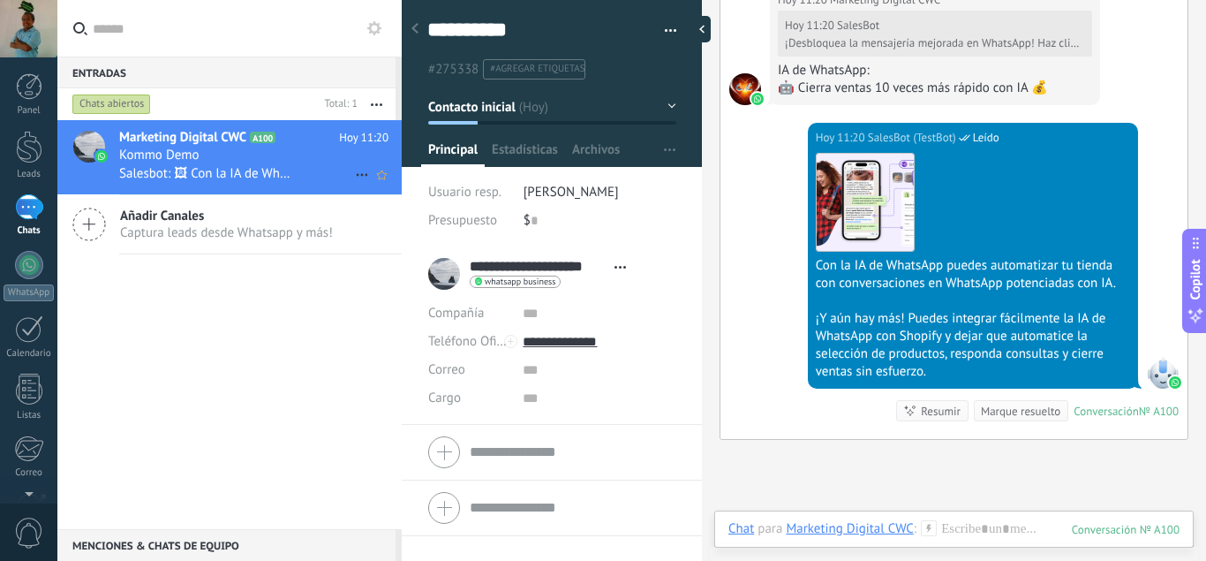
click at [155, 144] on span "Marketing Digital CWC" at bounding box center [182, 138] width 127 height 18
click at [37, 297] on div "WhatsApp" at bounding box center [29, 292] width 50 height 17
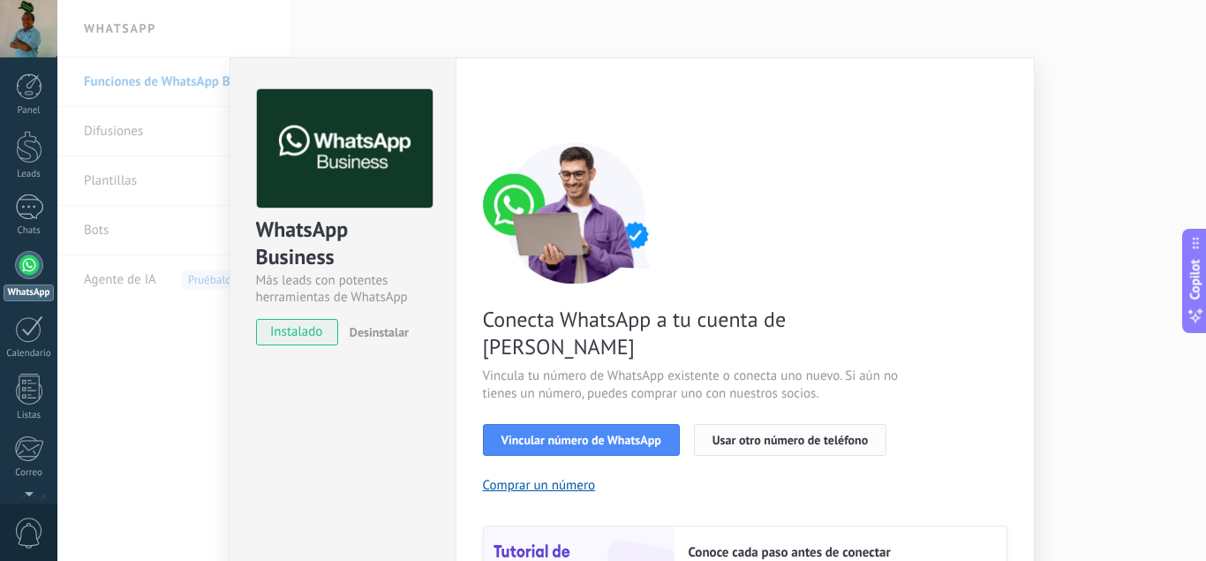
click at [774, 424] on button "Usar otro número de teléfono" at bounding box center [790, 440] width 193 height 32
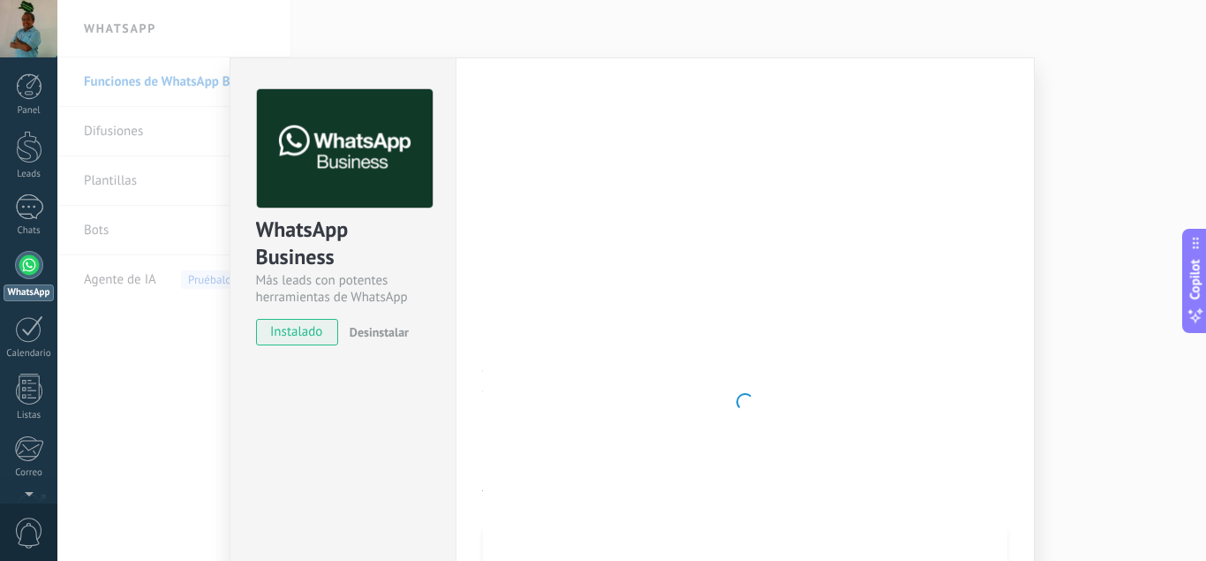
click at [184, 193] on div "WhatsApp Business Más leads con potentes herramientas de WhatsApp instalado Des…" at bounding box center [631, 280] width 1149 height 561
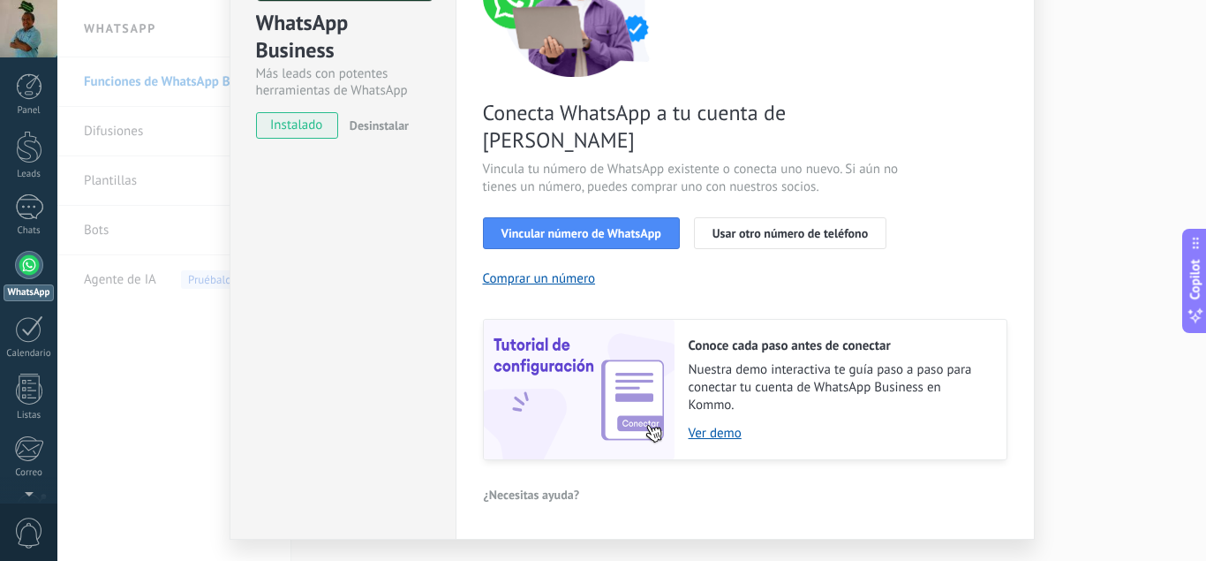
scroll to position [223, 0]
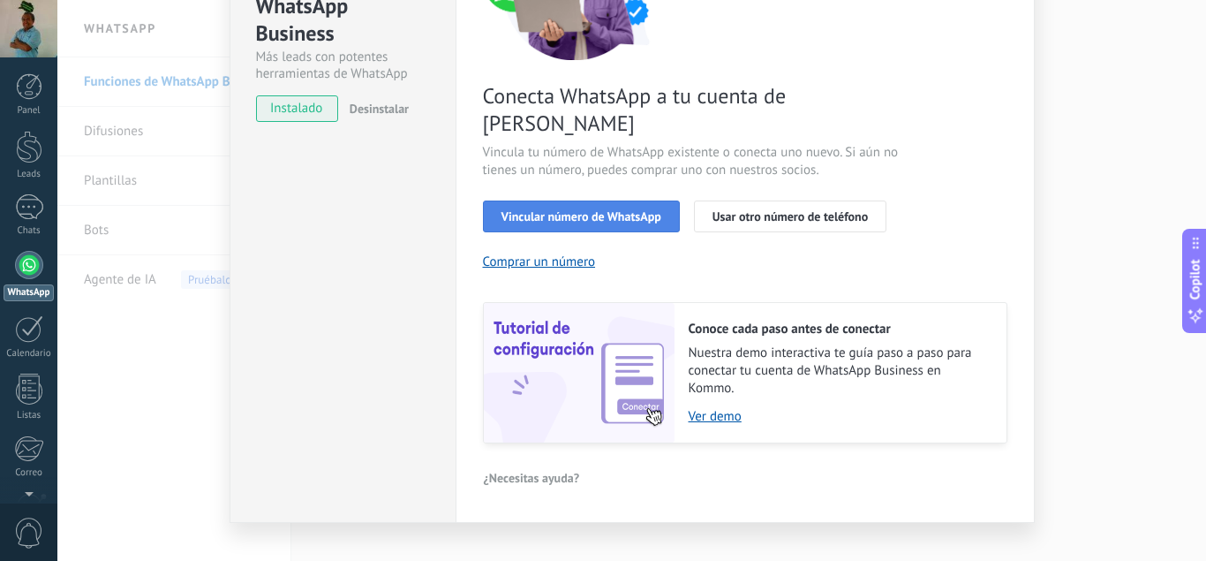
click at [575, 210] on span "Vincular número de WhatsApp" at bounding box center [582, 216] width 160 height 12
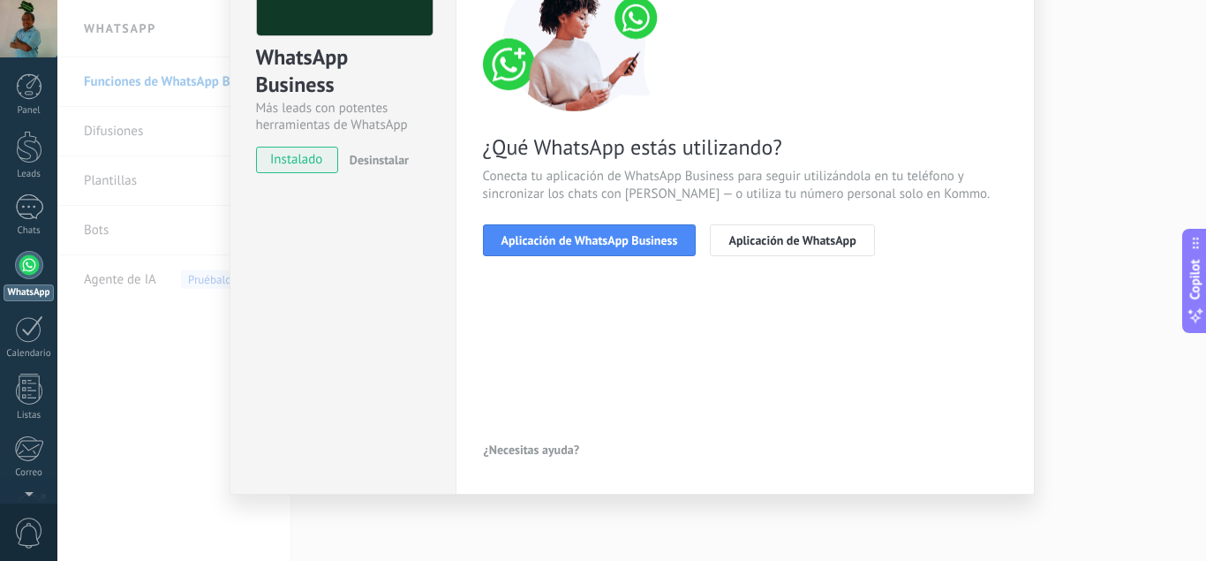
scroll to position [172, 0]
click at [812, 230] on button "Aplicación de WhatsApp" at bounding box center [792, 240] width 164 height 32
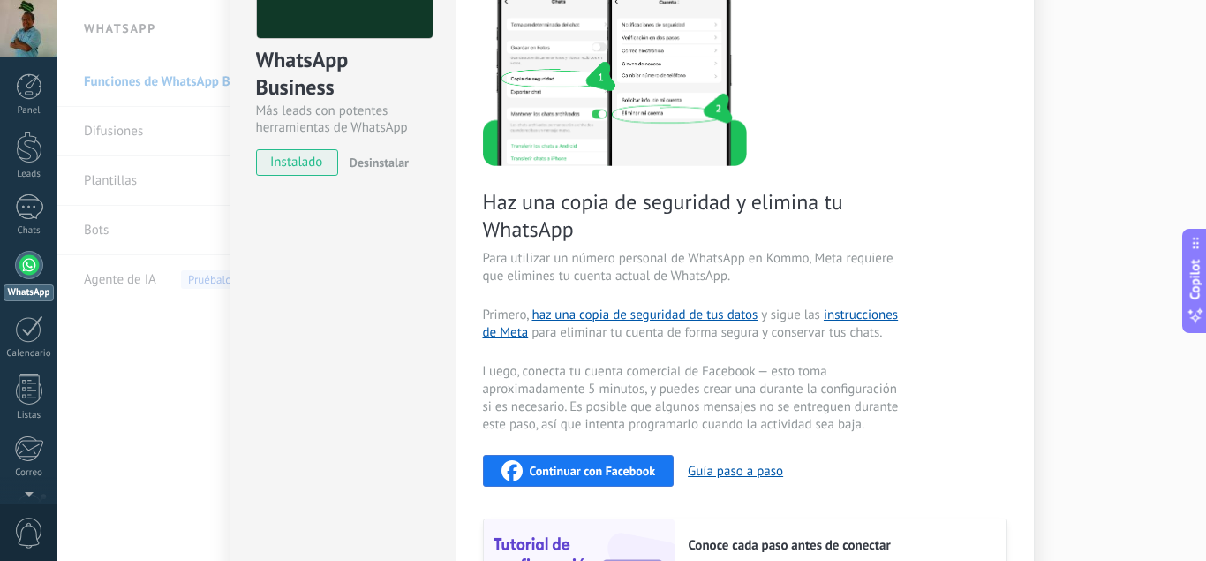
scroll to position [0, 0]
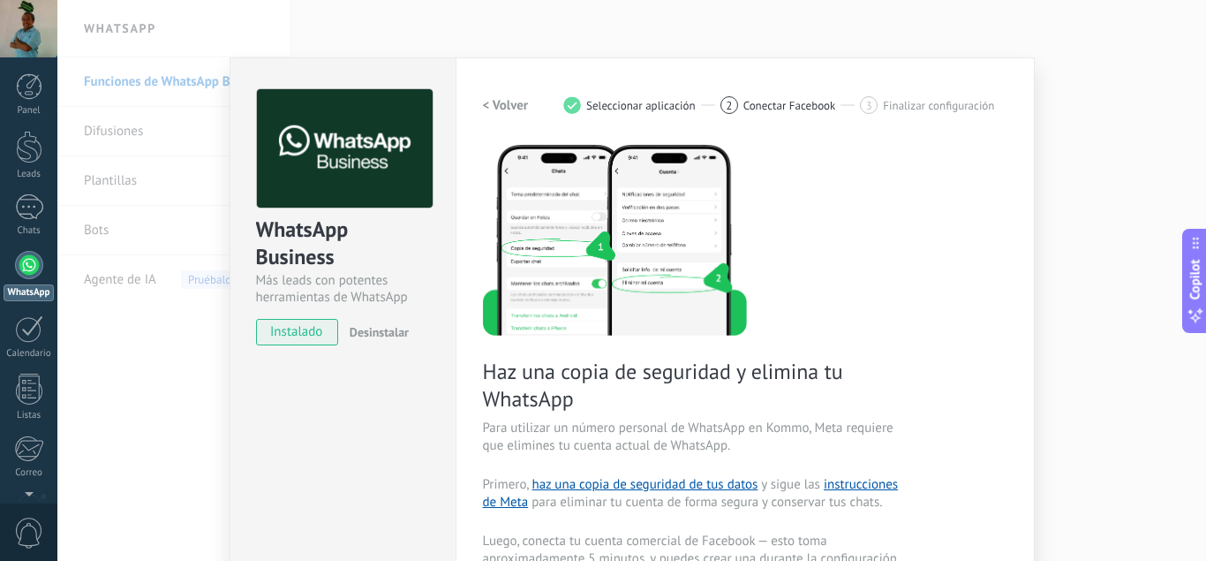
click at [635, 104] on span "Seleccionar aplicación" at bounding box center [641, 105] width 110 height 13
click at [752, 100] on span "Conectar Facebook" at bounding box center [790, 105] width 93 height 13
click at [1162, 214] on div "WhatsApp Business Más leads con potentes herramientas de WhatsApp instalado Des…" at bounding box center [631, 280] width 1149 height 561
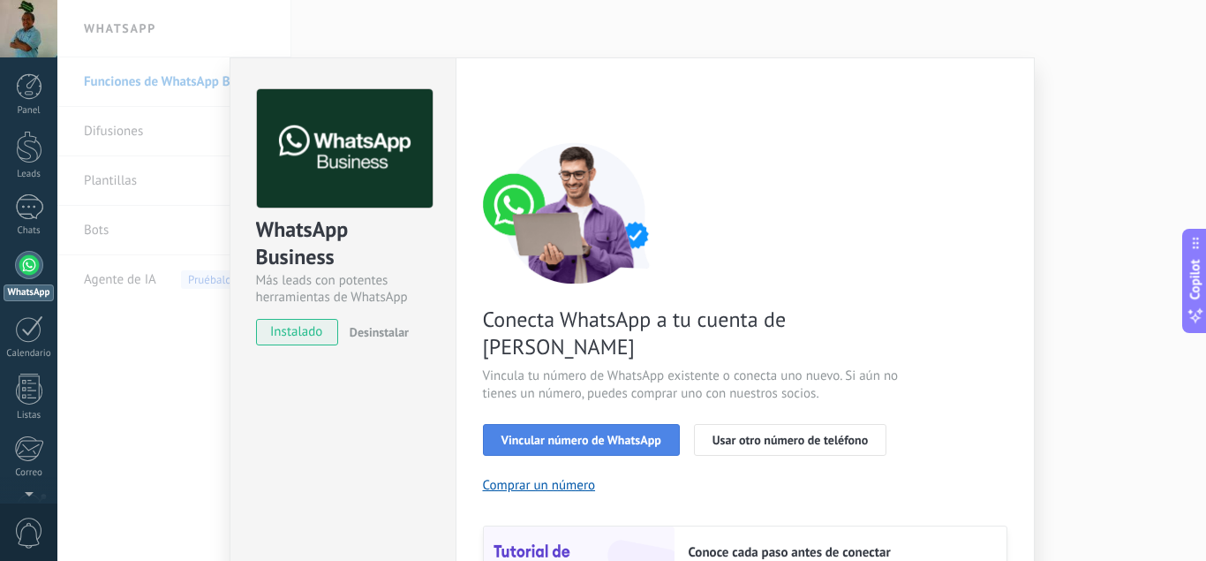
click at [584, 434] on span "Vincular número de WhatsApp" at bounding box center [582, 440] width 160 height 12
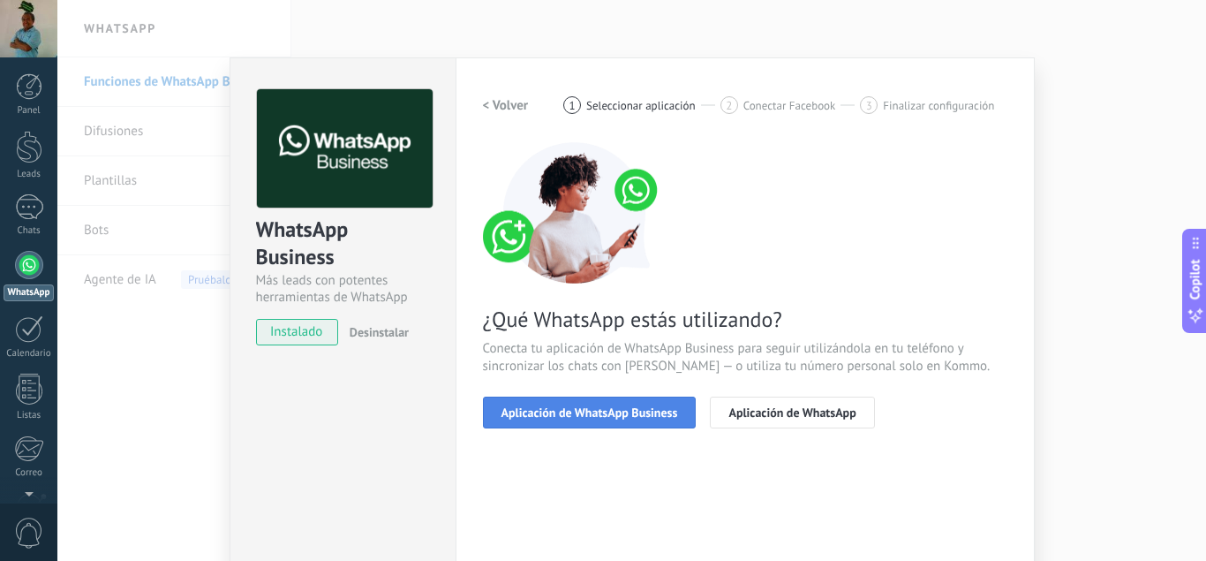
click at [601, 412] on span "Aplicación de WhatsApp Business" at bounding box center [590, 412] width 177 height 12
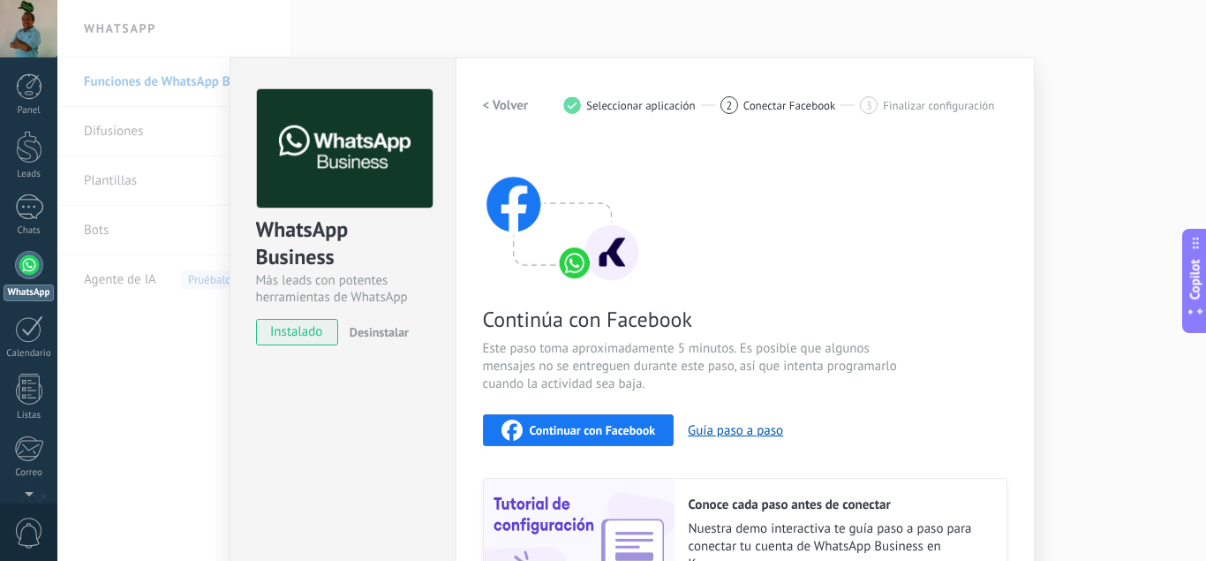
click at [1072, 223] on div "WhatsApp Business Más leads con potentes herramientas de WhatsApp instalado Des…" at bounding box center [631, 280] width 1149 height 561
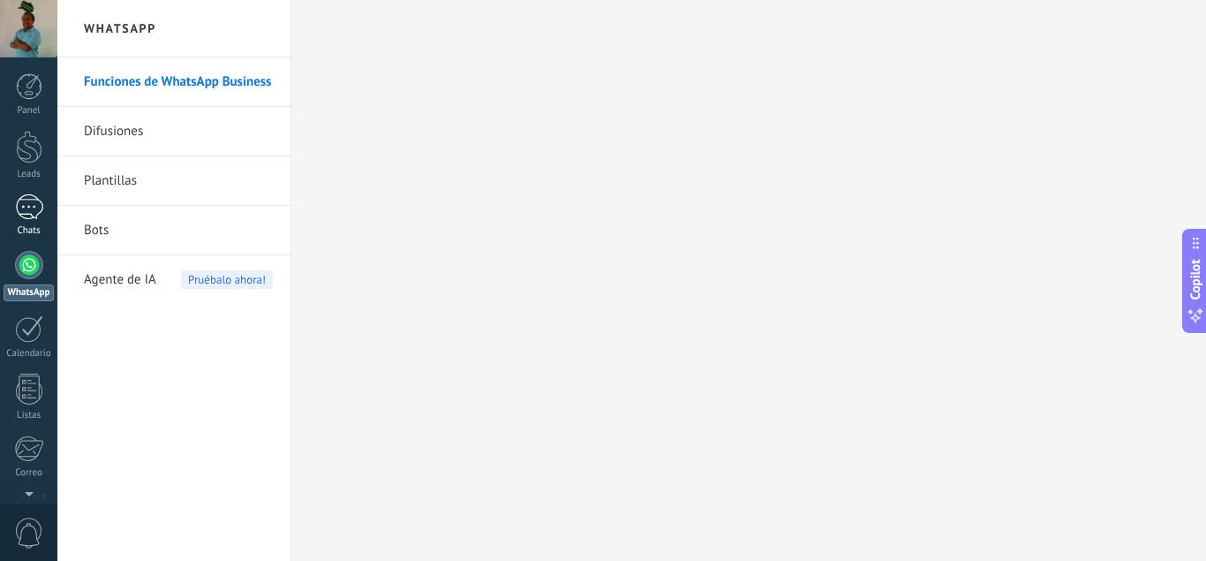
click at [27, 210] on div at bounding box center [29, 207] width 28 height 26
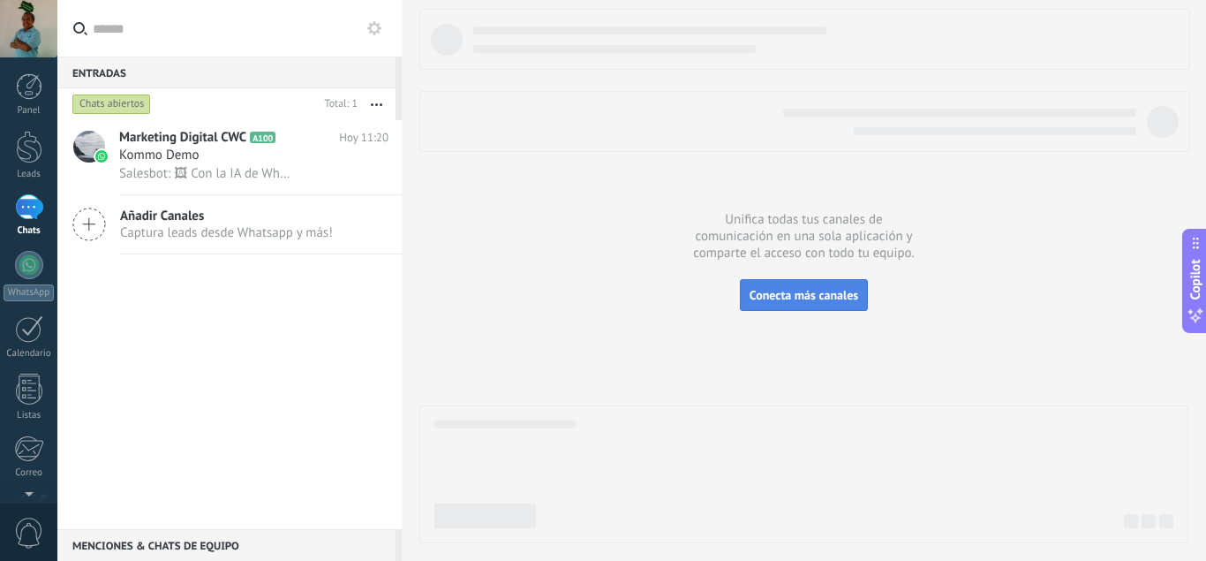
click at [806, 306] on button "Conecta más canales" at bounding box center [804, 295] width 128 height 32
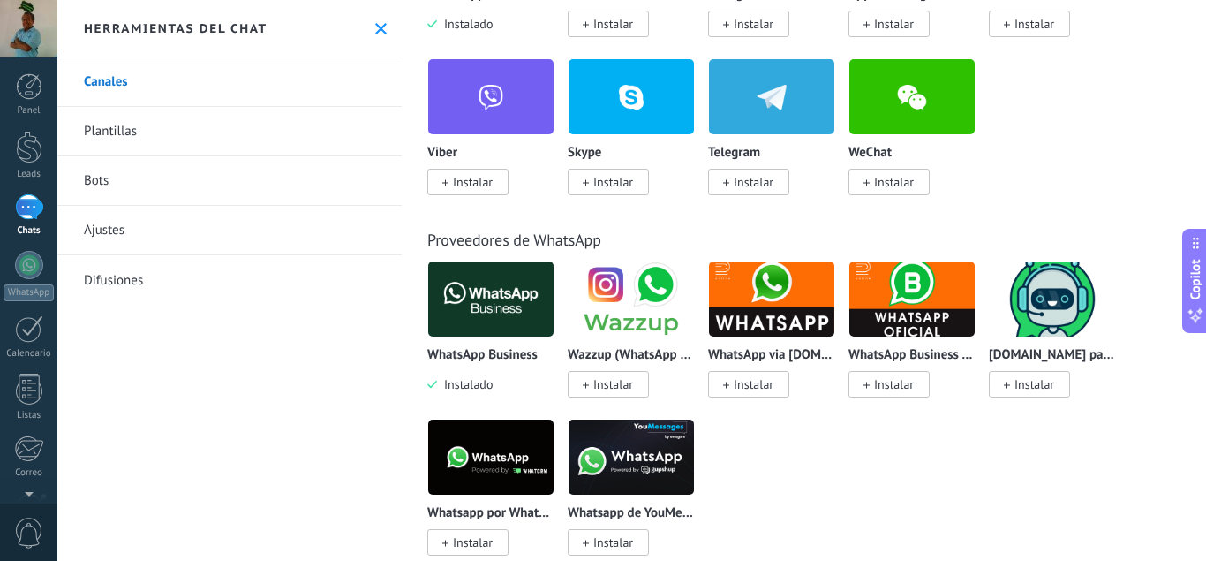
scroll to position [459, 0]
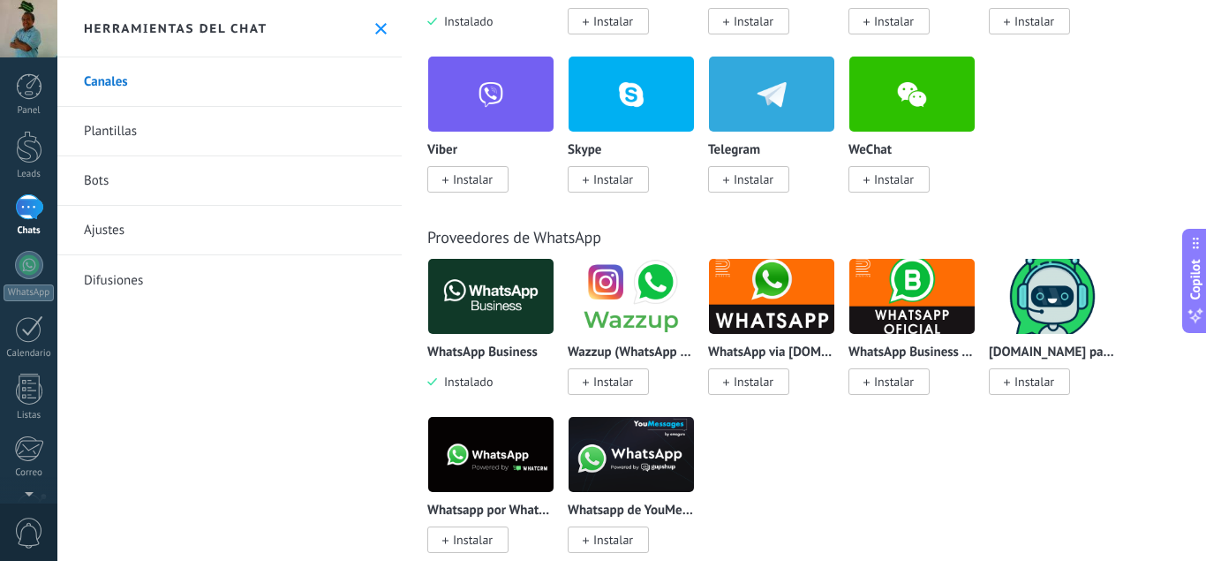
click at [501, 309] on img at bounding box center [490, 296] width 125 height 86
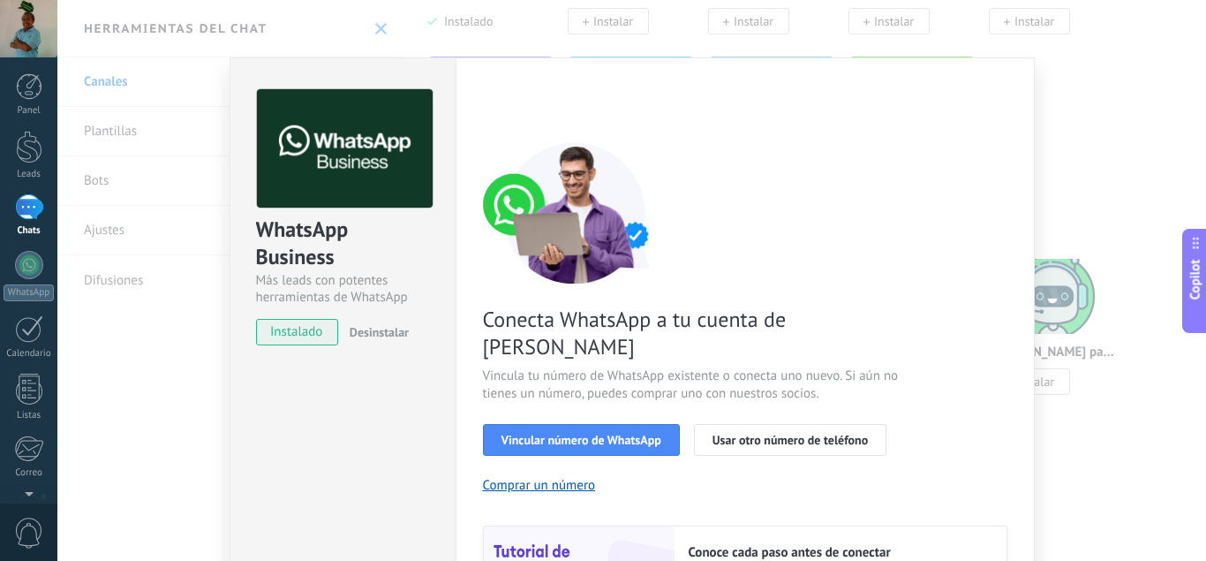
click at [1205, 268] on button "Copilot" at bounding box center [1194, 281] width 25 height 104
type textarea "**********"
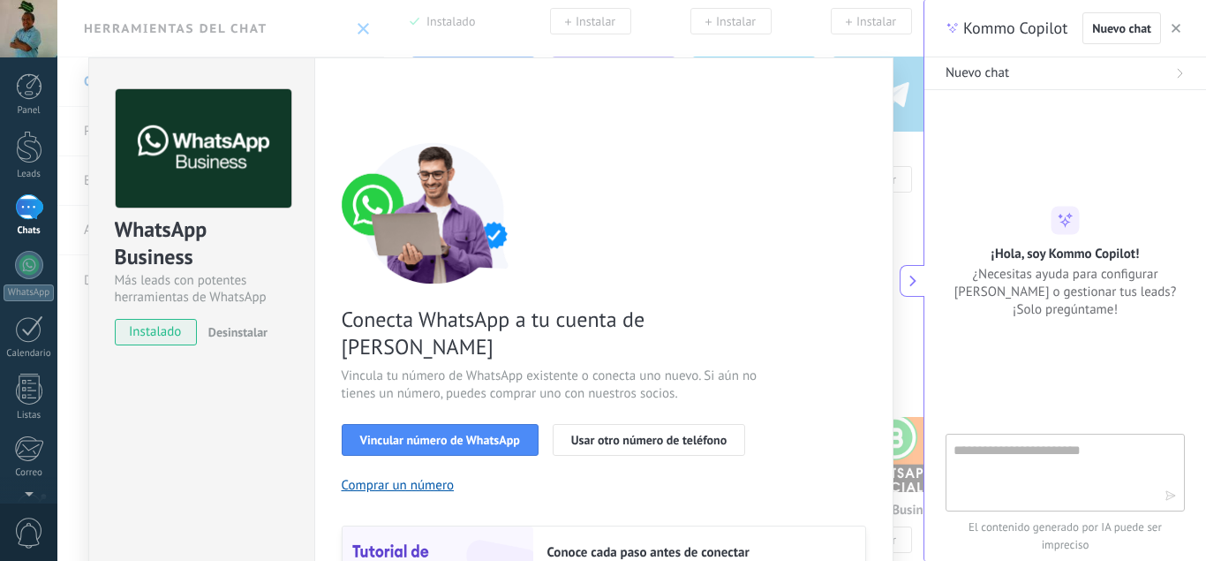
scroll to position [26, 0]
click at [1105, 255] on h2 "¡Hola, soy Kommo Copilot!" at bounding box center [1066, 253] width 148 height 17
click at [1182, 20] on button "button" at bounding box center [1176, 28] width 18 height 21
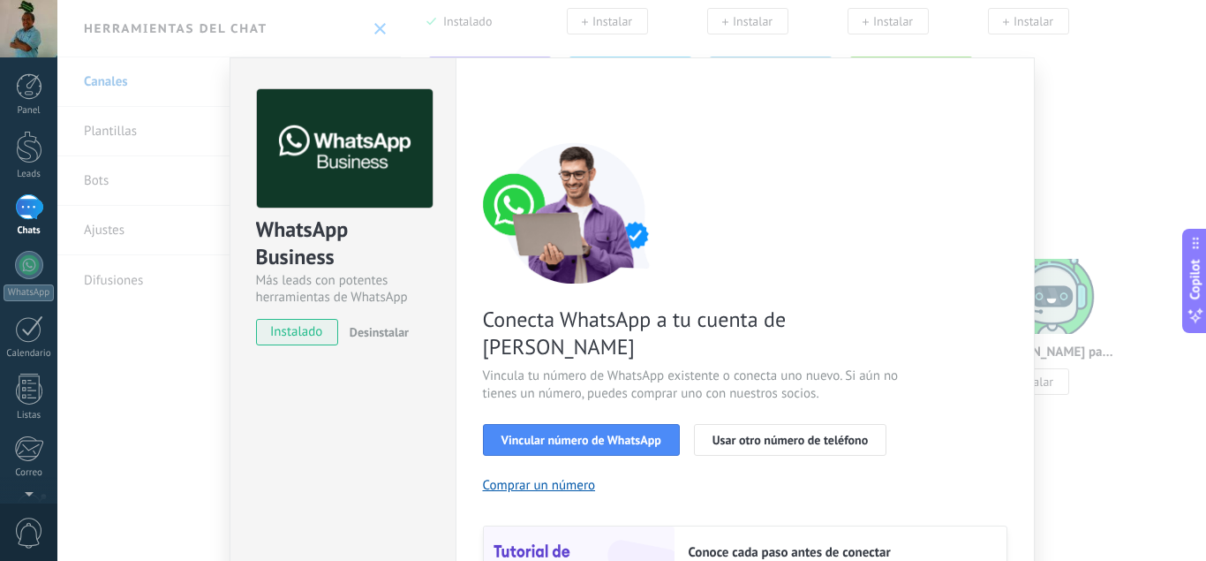
click at [1082, 137] on div "WhatsApp Business Más leads con potentes herramientas de WhatsApp instalado Des…" at bounding box center [631, 280] width 1149 height 561
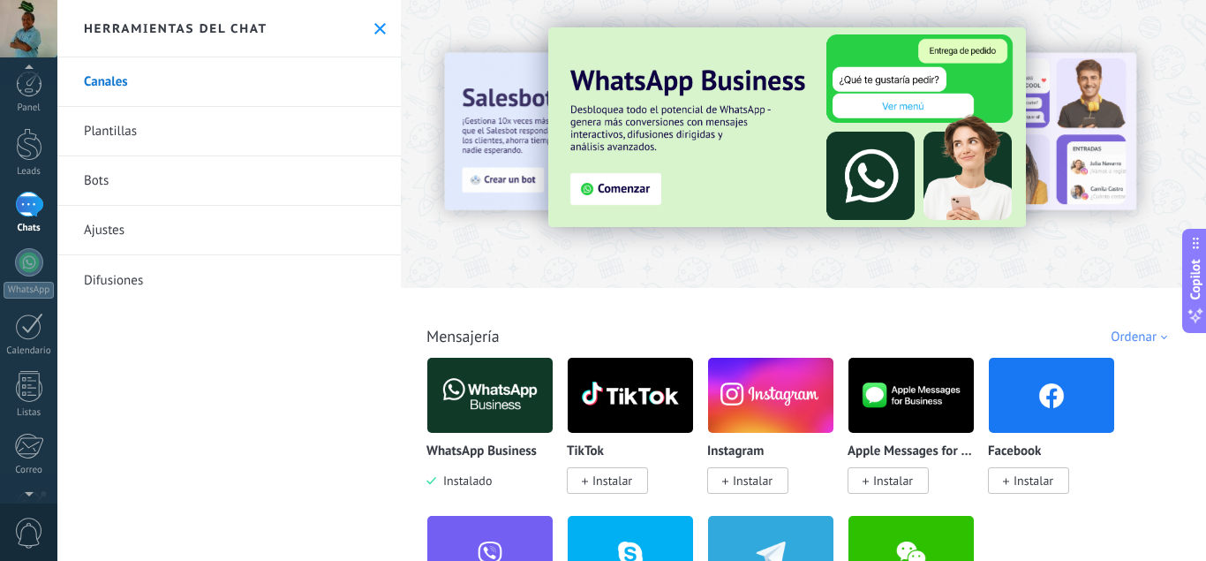
scroll to position [175, 0]
click at [37, 404] on div at bounding box center [29, 391] width 30 height 32
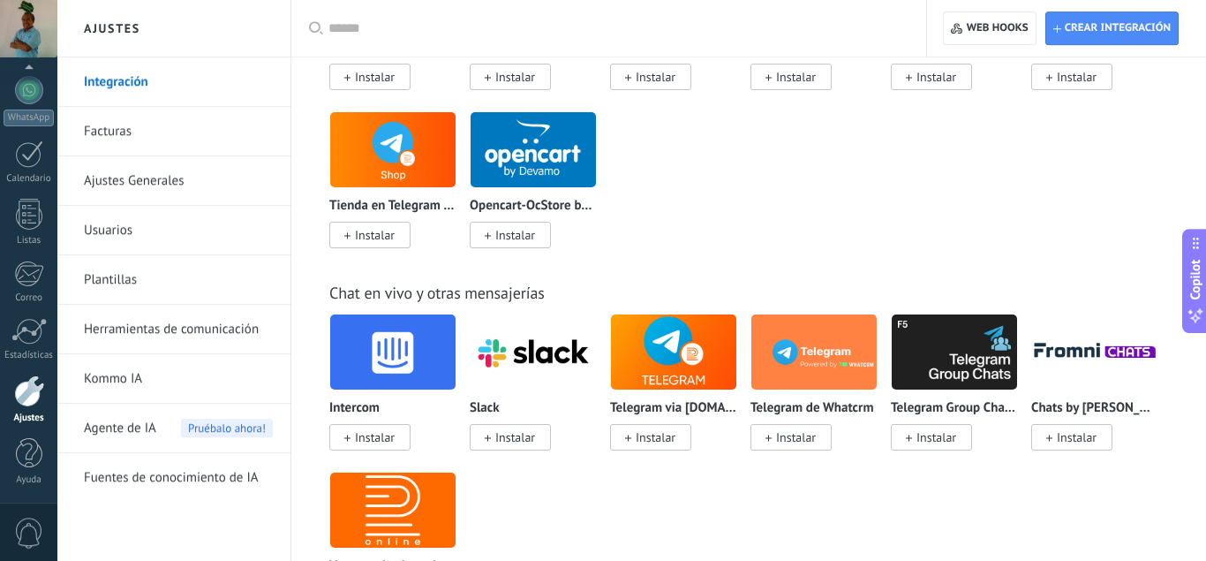
scroll to position [1220, 0]
